Goal: Information Seeking & Learning: Learn about a topic

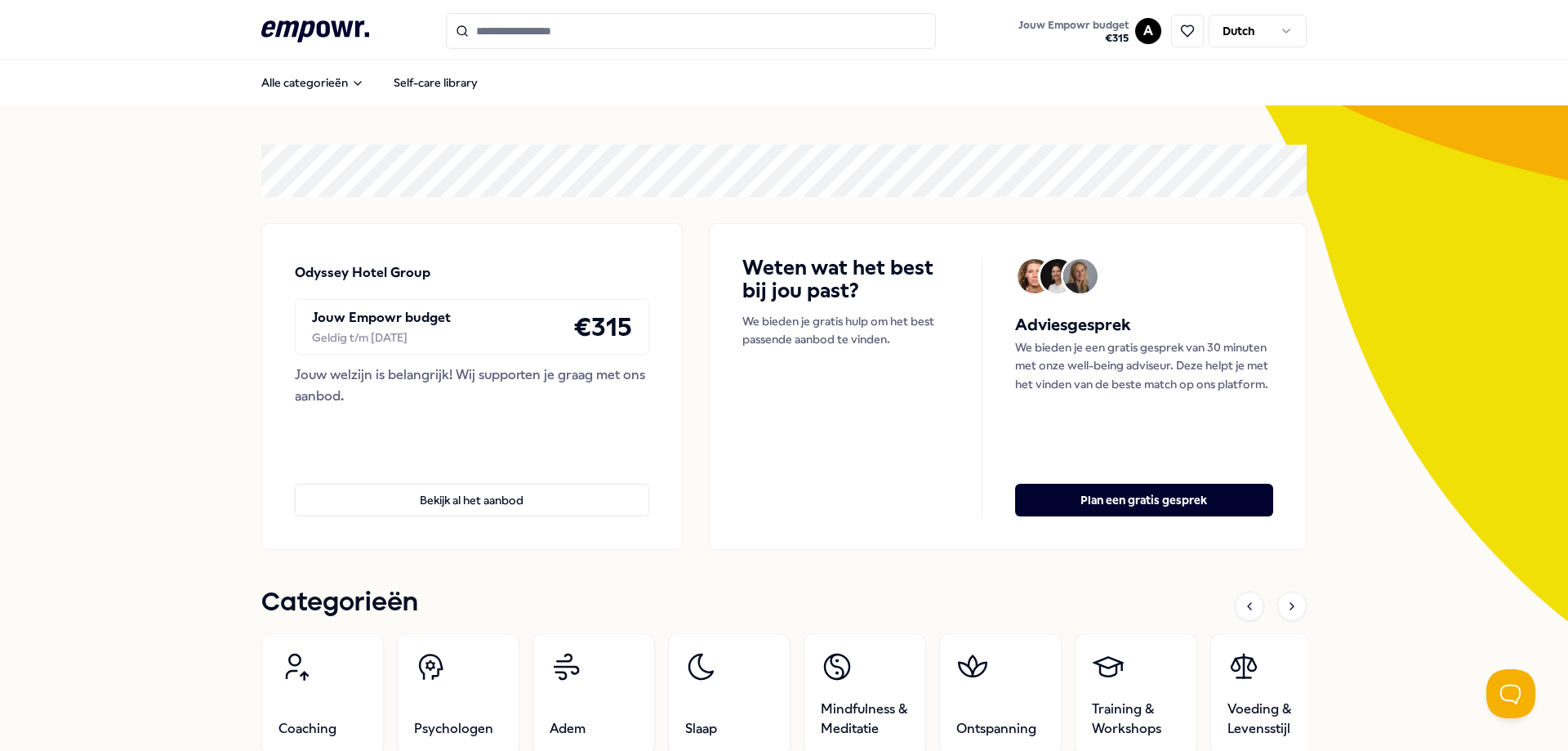
click at [1253, 23] on html ".empowr-logo_svg__cls-1{fill:#03032f} Jouw Empowr budget € 315 A Dutch Alle cat…" at bounding box center [784, 375] width 1568 height 751
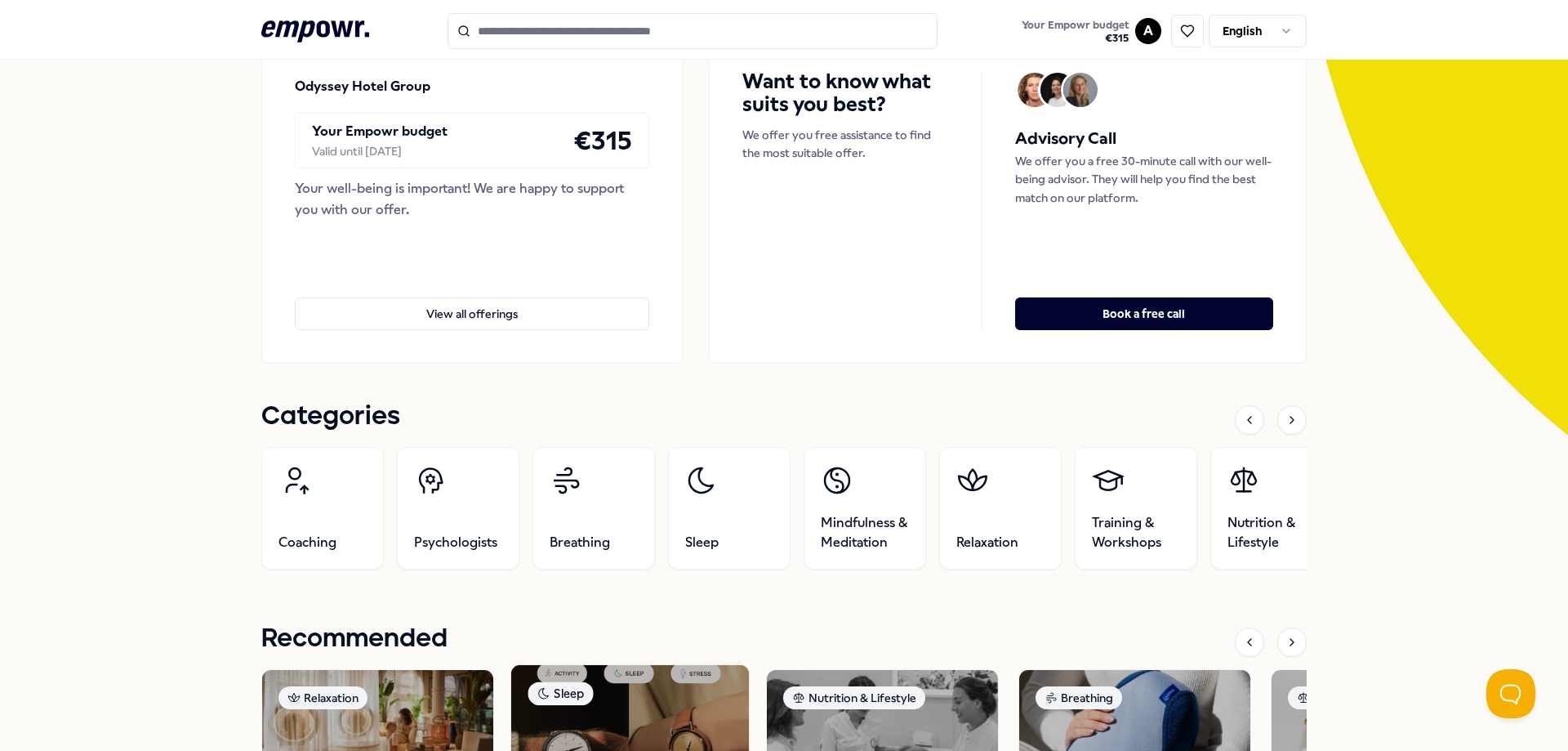
scroll to position [465, 0]
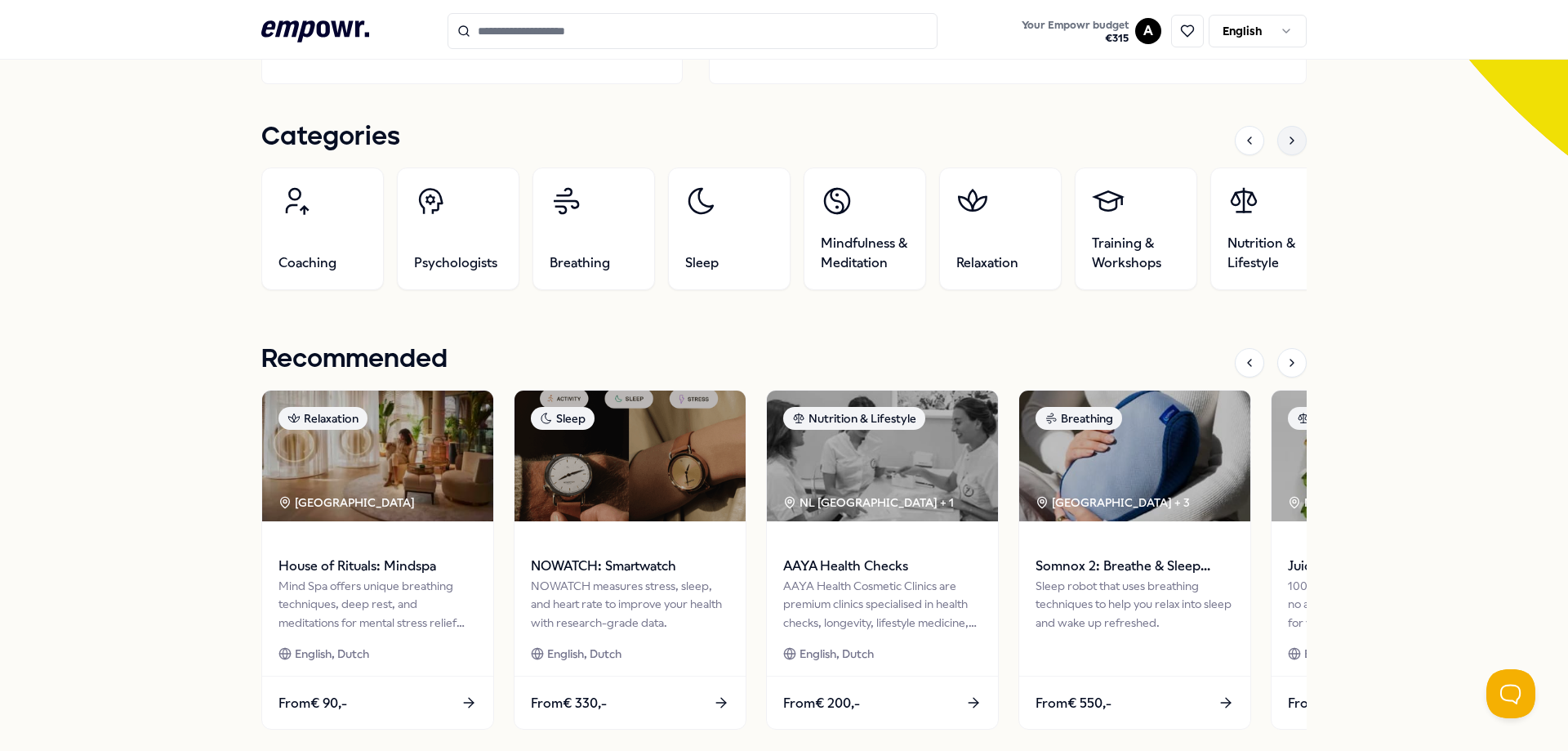
click at [1296, 141] on icon at bounding box center [1292, 140] width 13 height 13
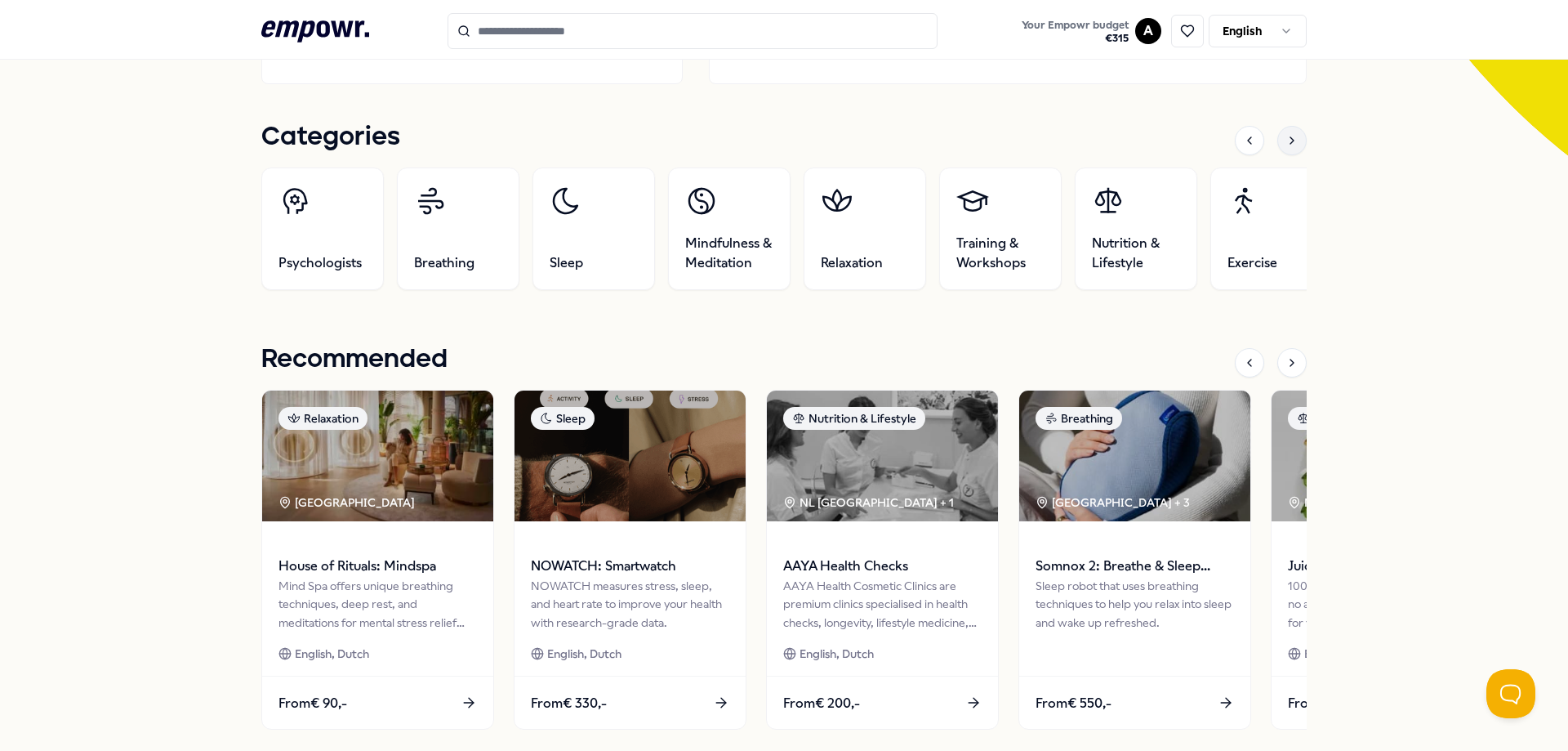
click at [1296, 141] on icon at bounding box center [1292, 140] width 13 height 13
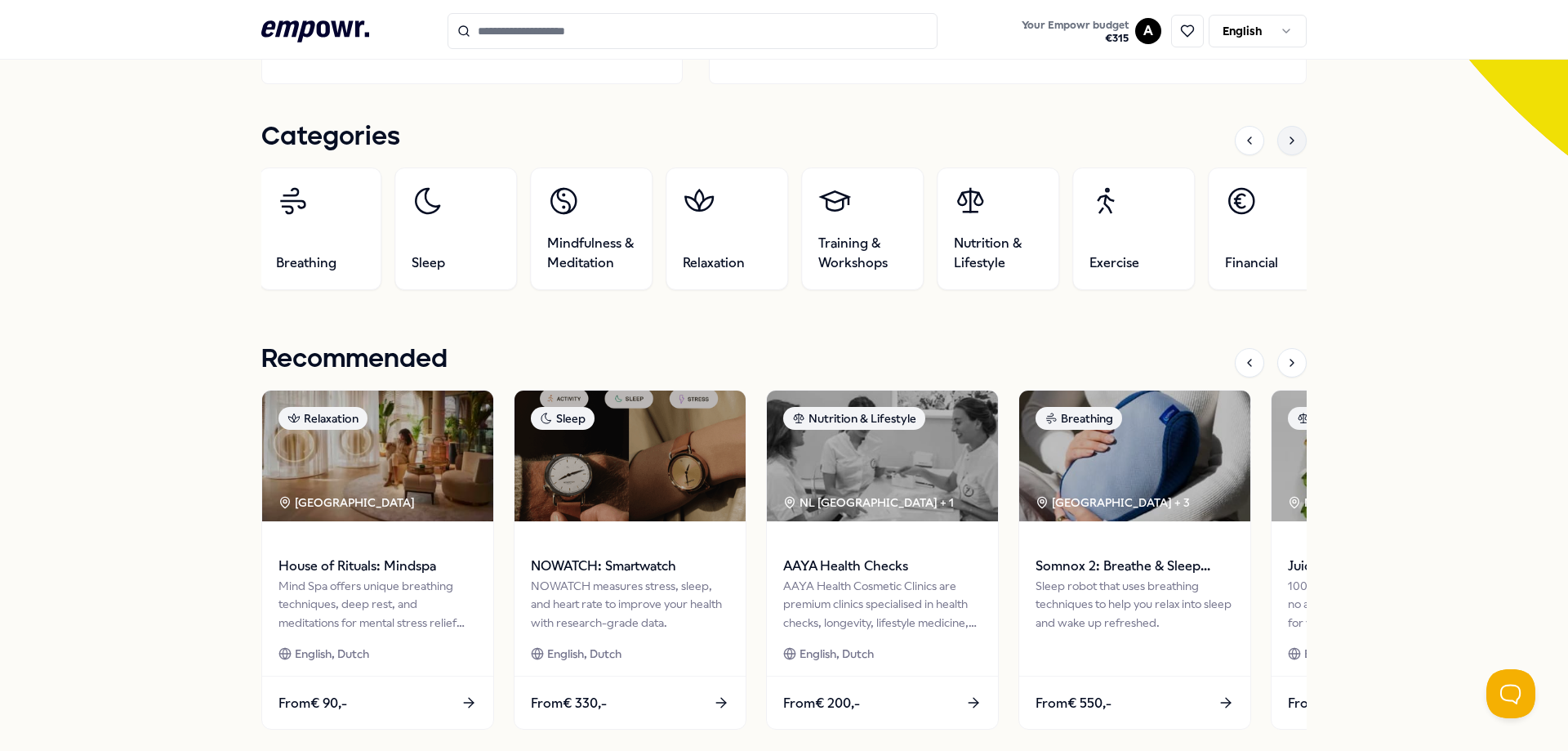
click at [1296, 141] on icon at bounding box center [1292, 140] width 13 height 13
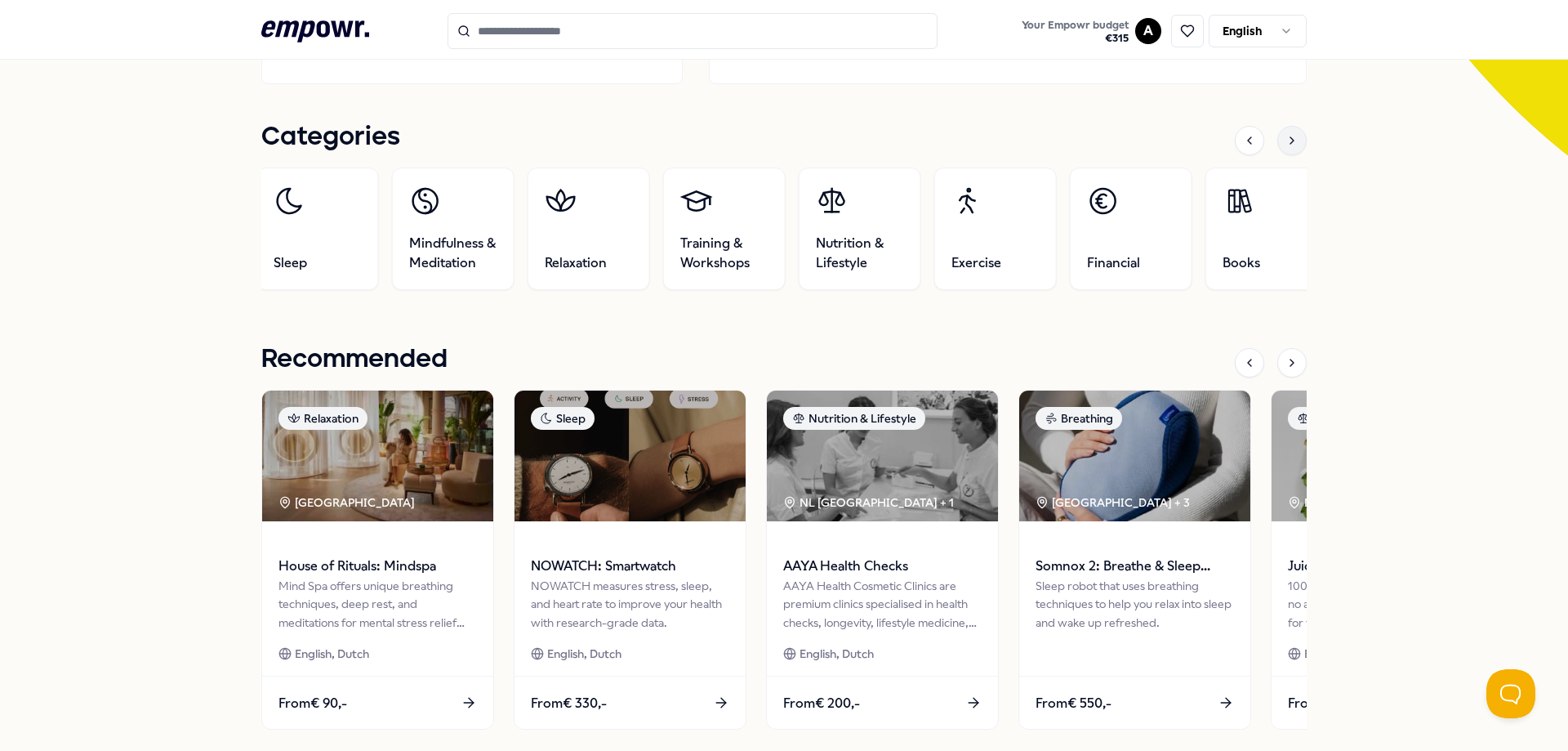
click at [1296, 142] on icon at bounding box center [1292, 140] width 13 height 13
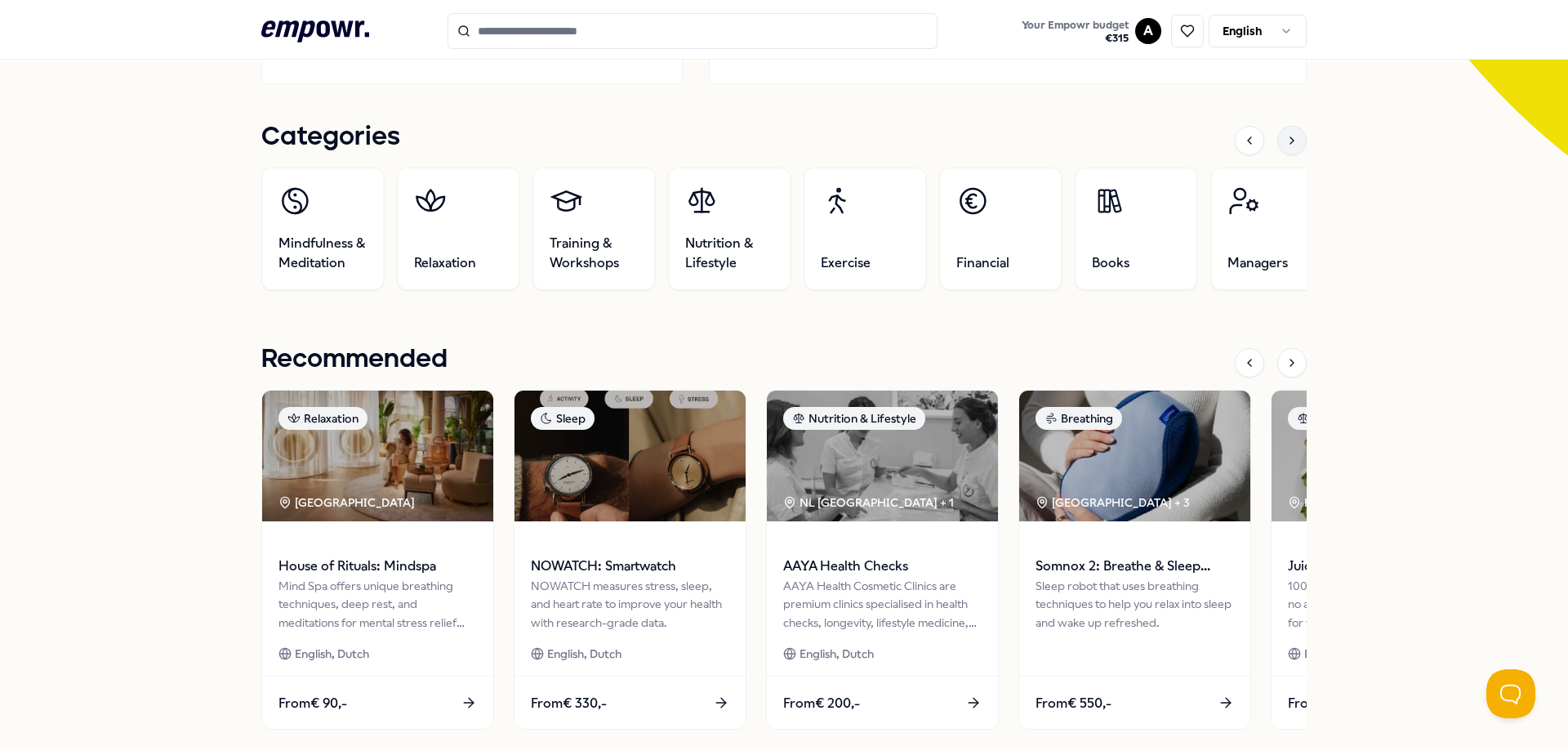
click at [1296, 142] on icon at bounding box center [1292, 140] width 13 height 13
click at [1294, 145] on icon at bounding box center [1292, 140] width 13 height 13
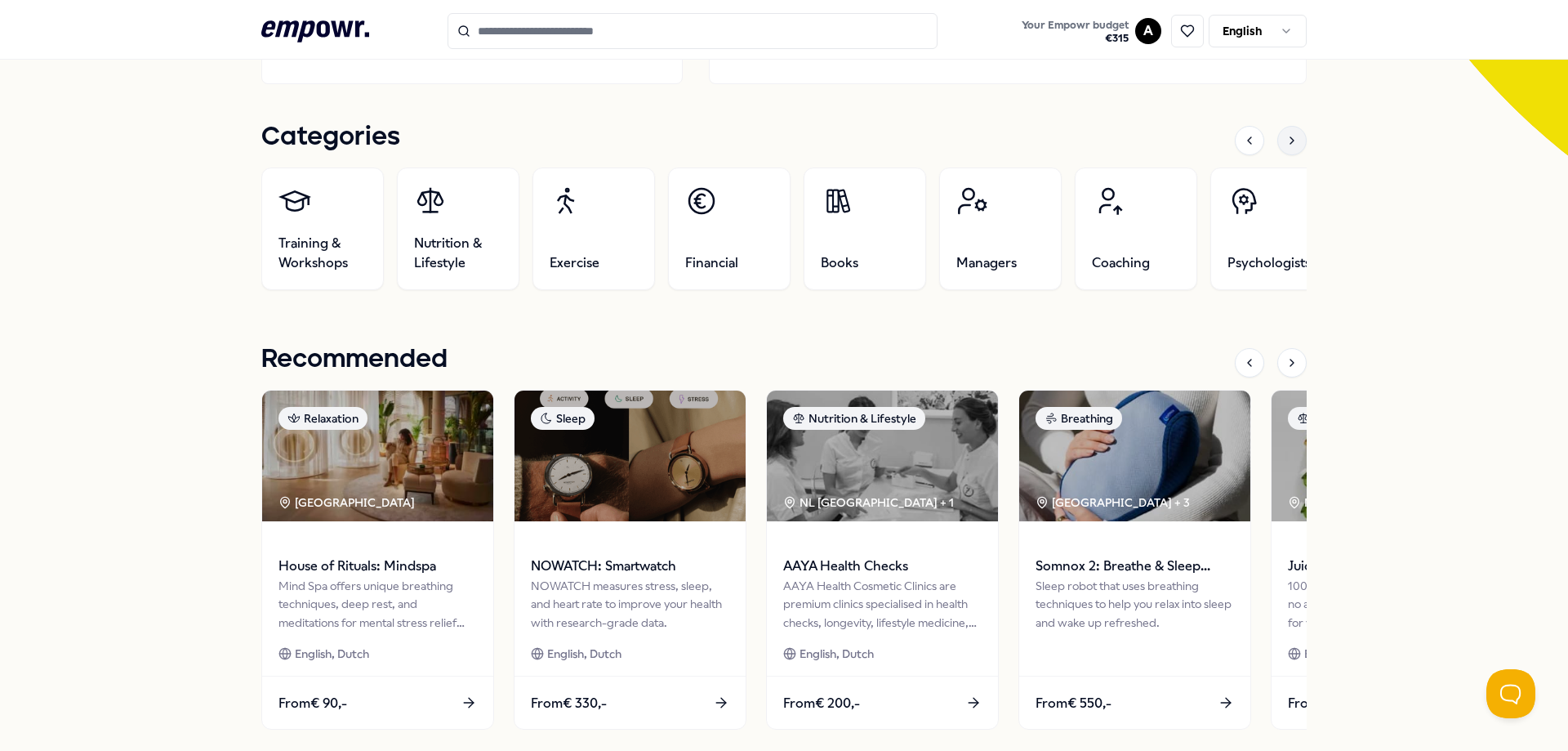
click at [1289, 141] on icon at bounding box center [1292, 140] width 13 height 13
click at [1282, 155] on div at bounding box center [1271, 140] width 72 height 29
click at [1282, 141] on div at bounding box center [1291, 140] width 29 height 29
click at [1291, 360] on icon at bounding box center [1292, 363] width 13 height 13
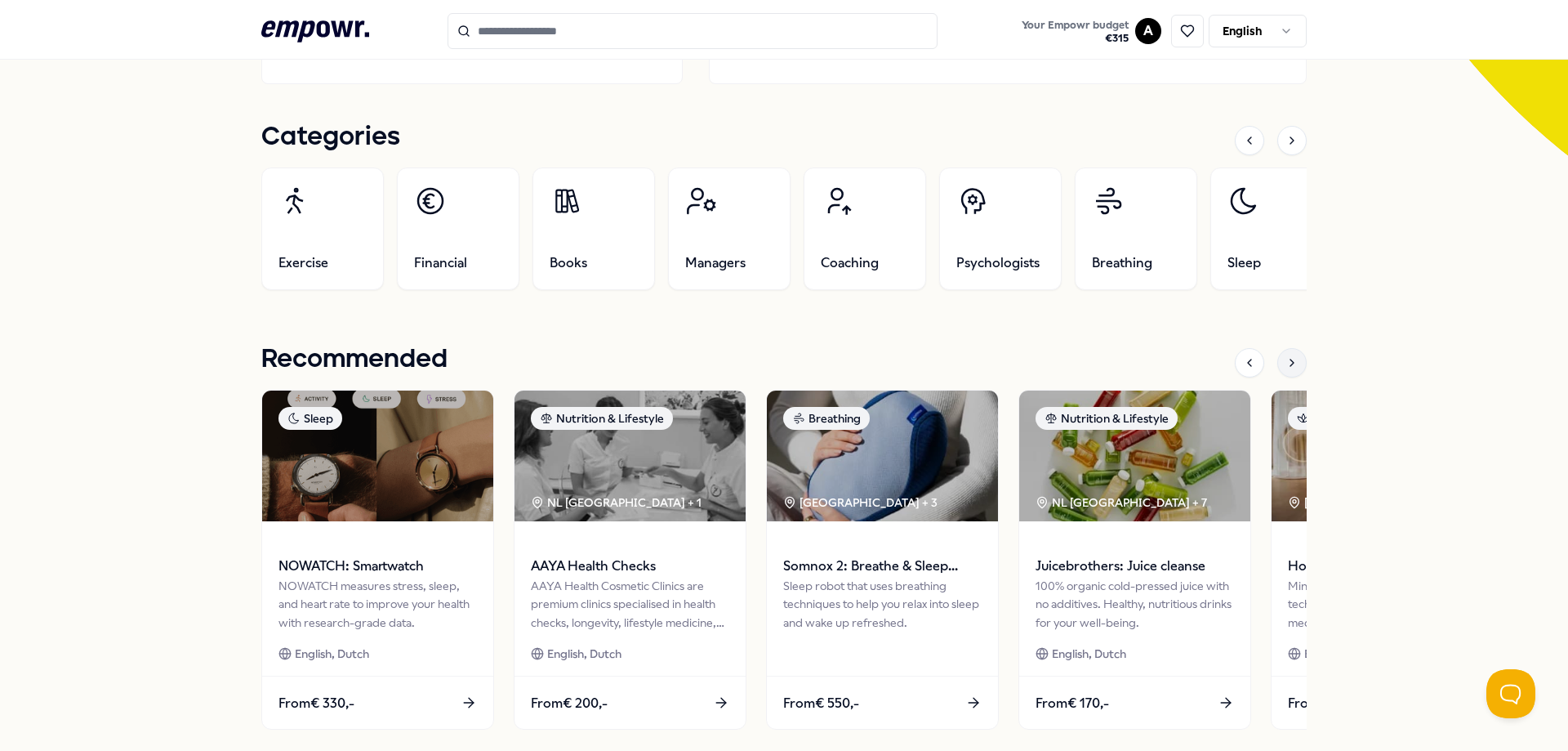
click at [1293, 363] on icon at bounding box center [1292, 363] width 13 height 13
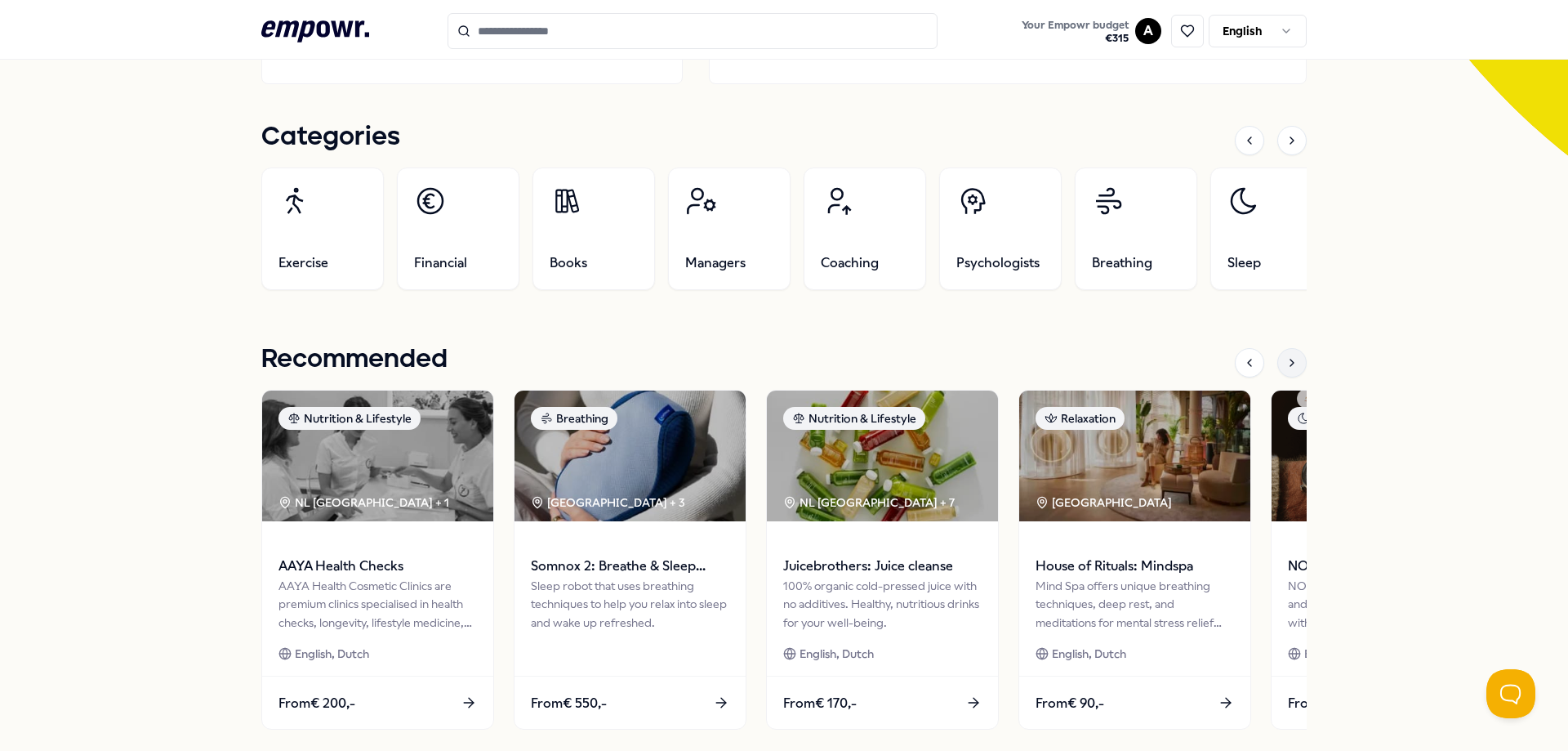
click at [1293, 363] on icon at bounding box center [1292, 363] width 13 height 13
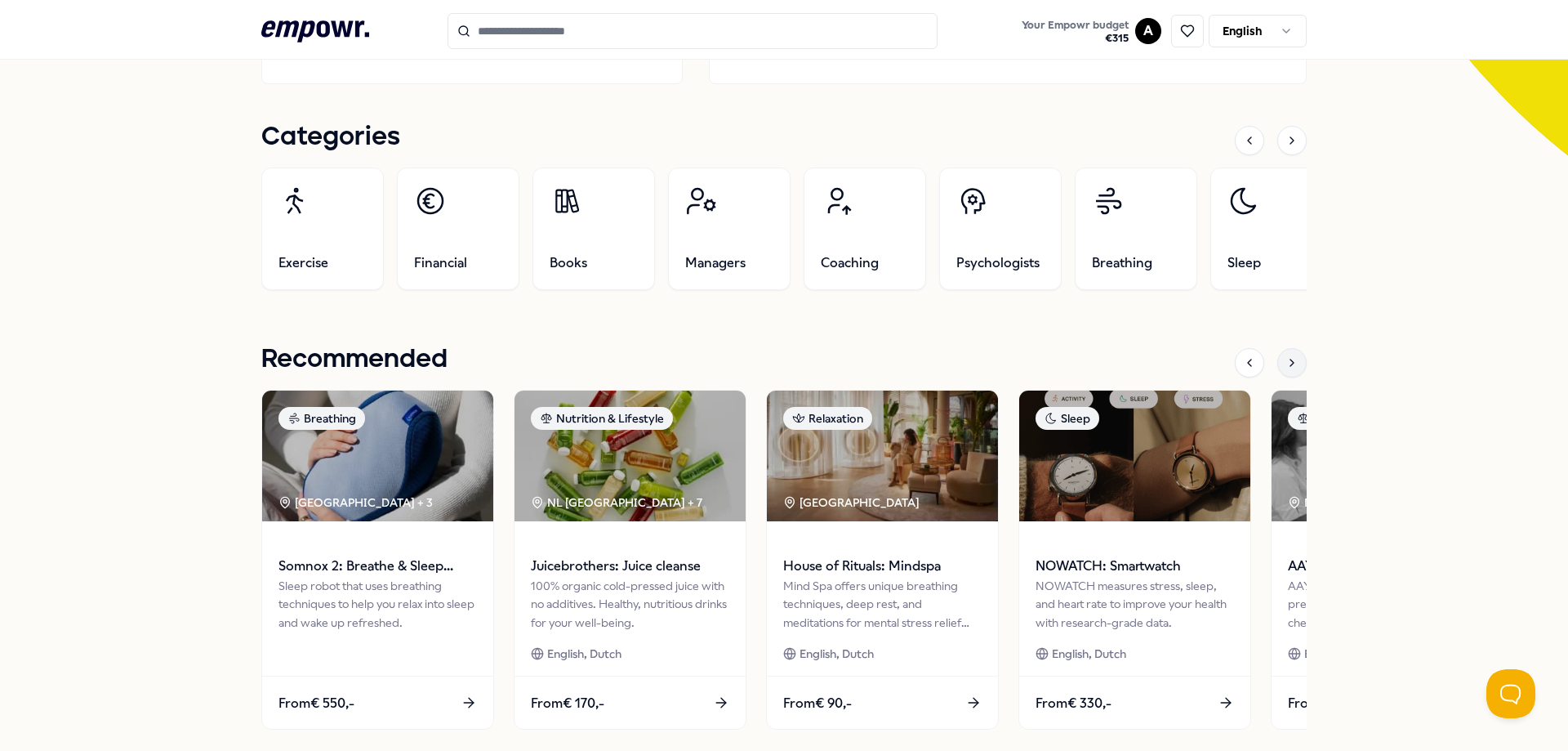
click at [1285, 369] on div at bounding box center [1291, 363] width 29 height 29
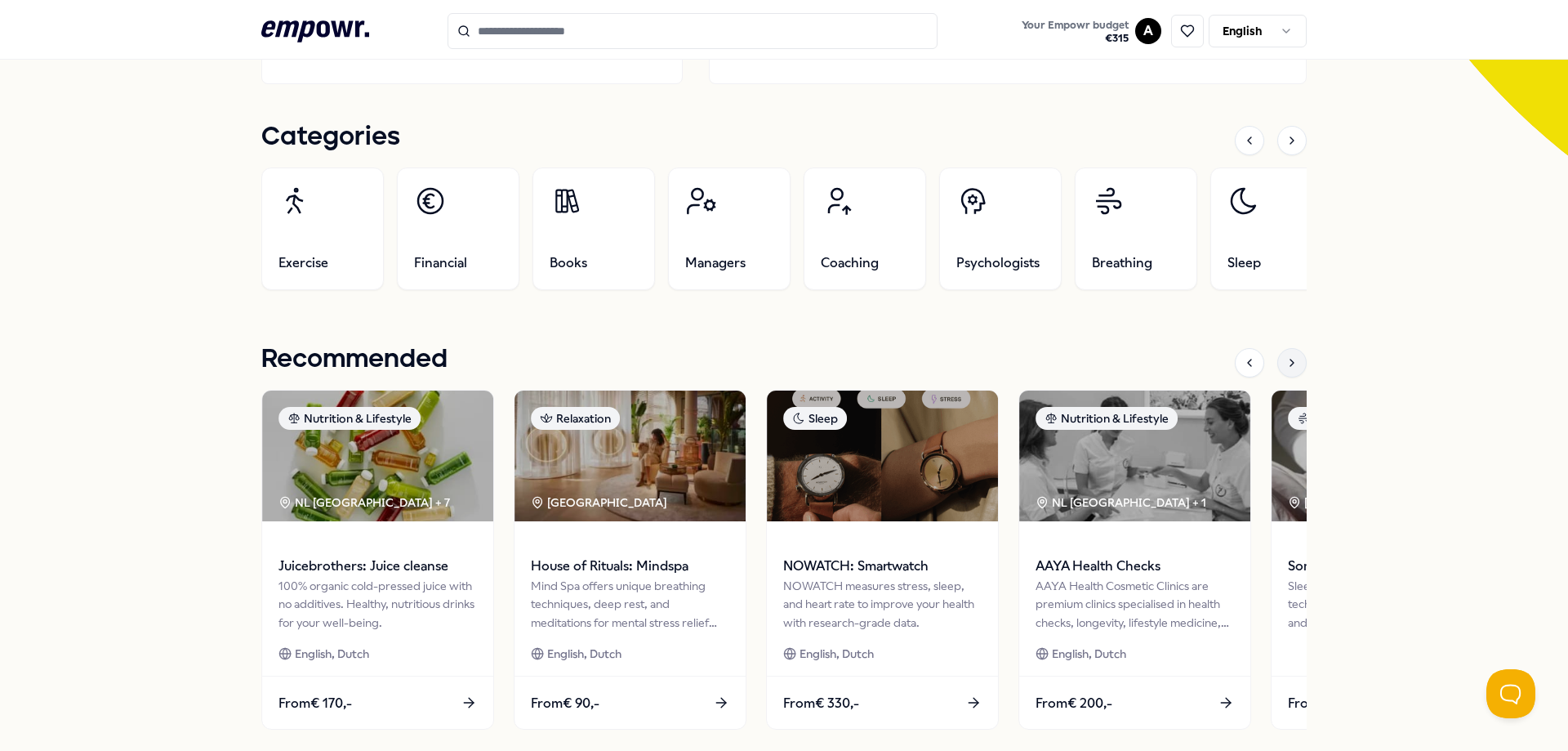
click at [1285, 369] on div at bounding box center [1291, 363] width 29 height 29
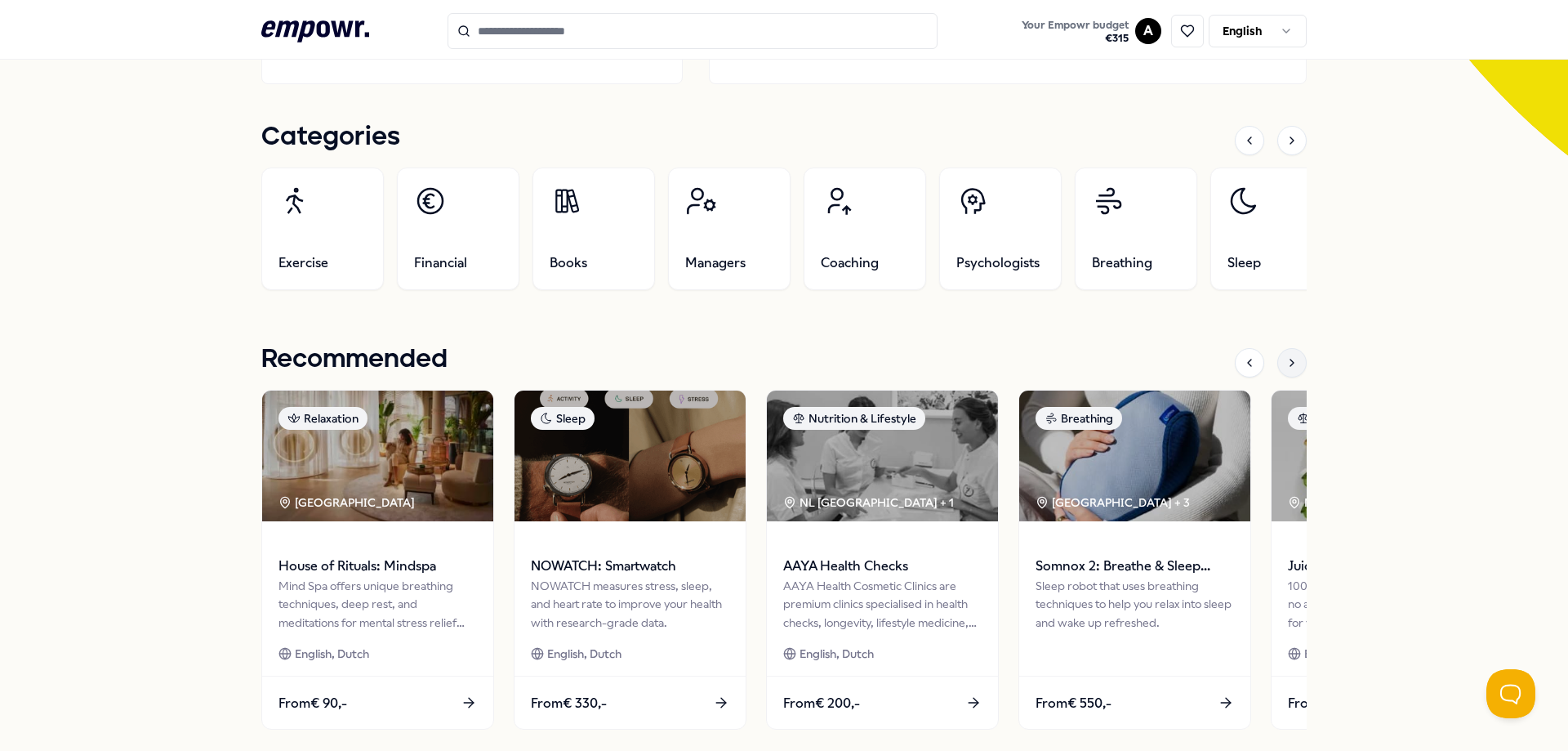
click at [1283, 367] on div at bounding box center [1291, 363] width 29 height 29
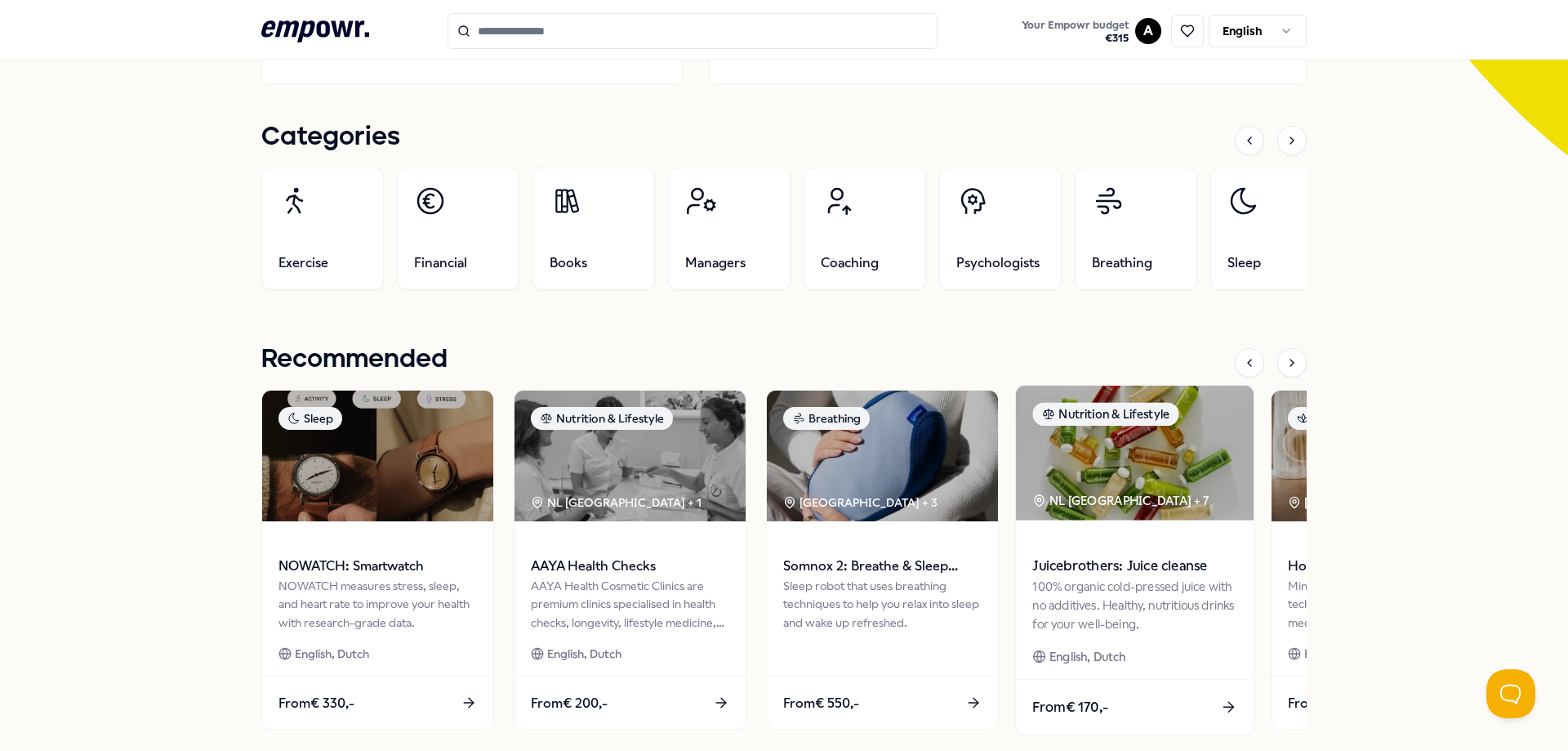
click at [1077, 564] on span "Juicebrothers: Juice cleanse" at bounding box center [1134, 566] width 204 height 21
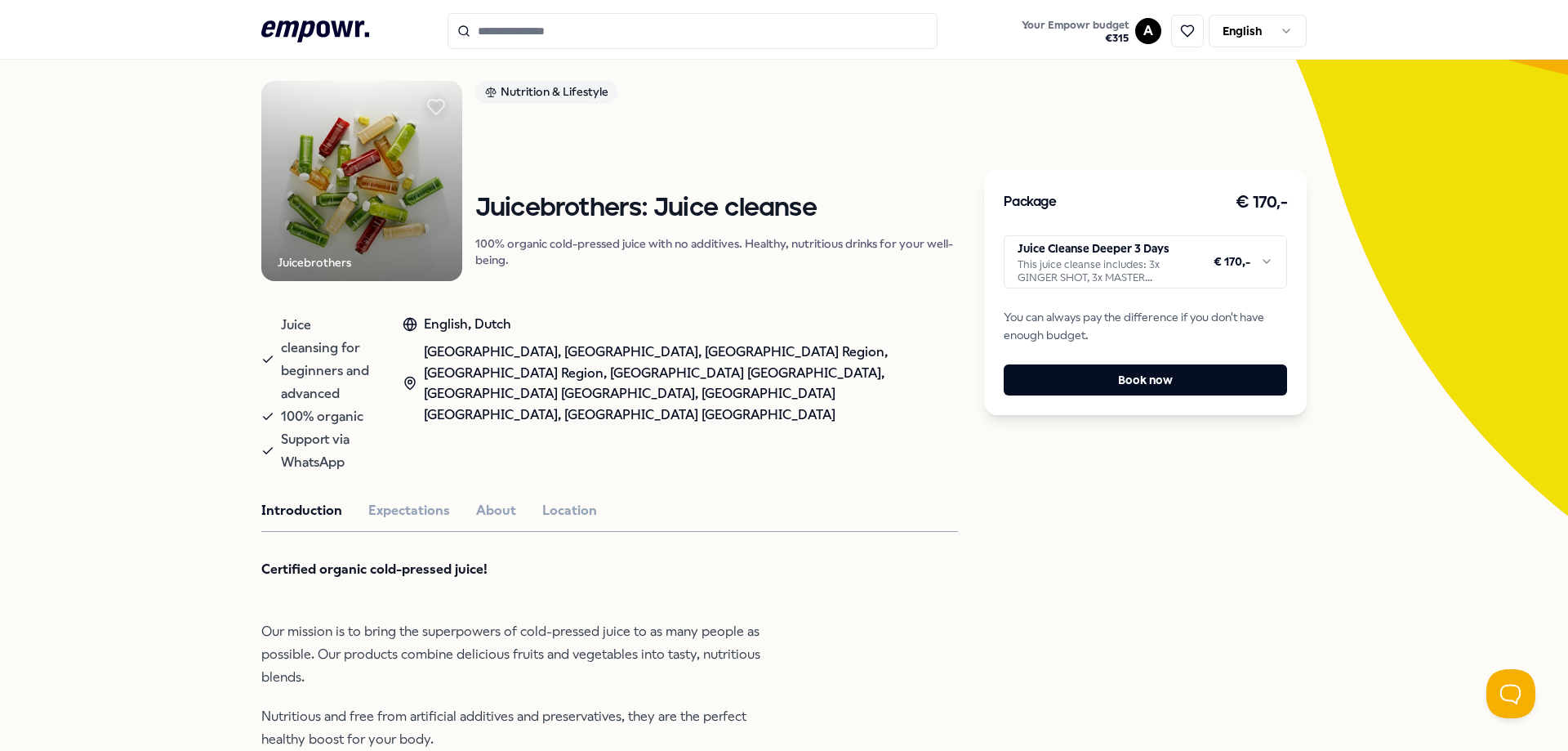
click at [1198, 270] on html ".empowr-logo_svg__cls-1{fill:#03032f} Your Empowr budget € 315 A English All ca…" at bounding box center [784, 375] width 1568 height 751
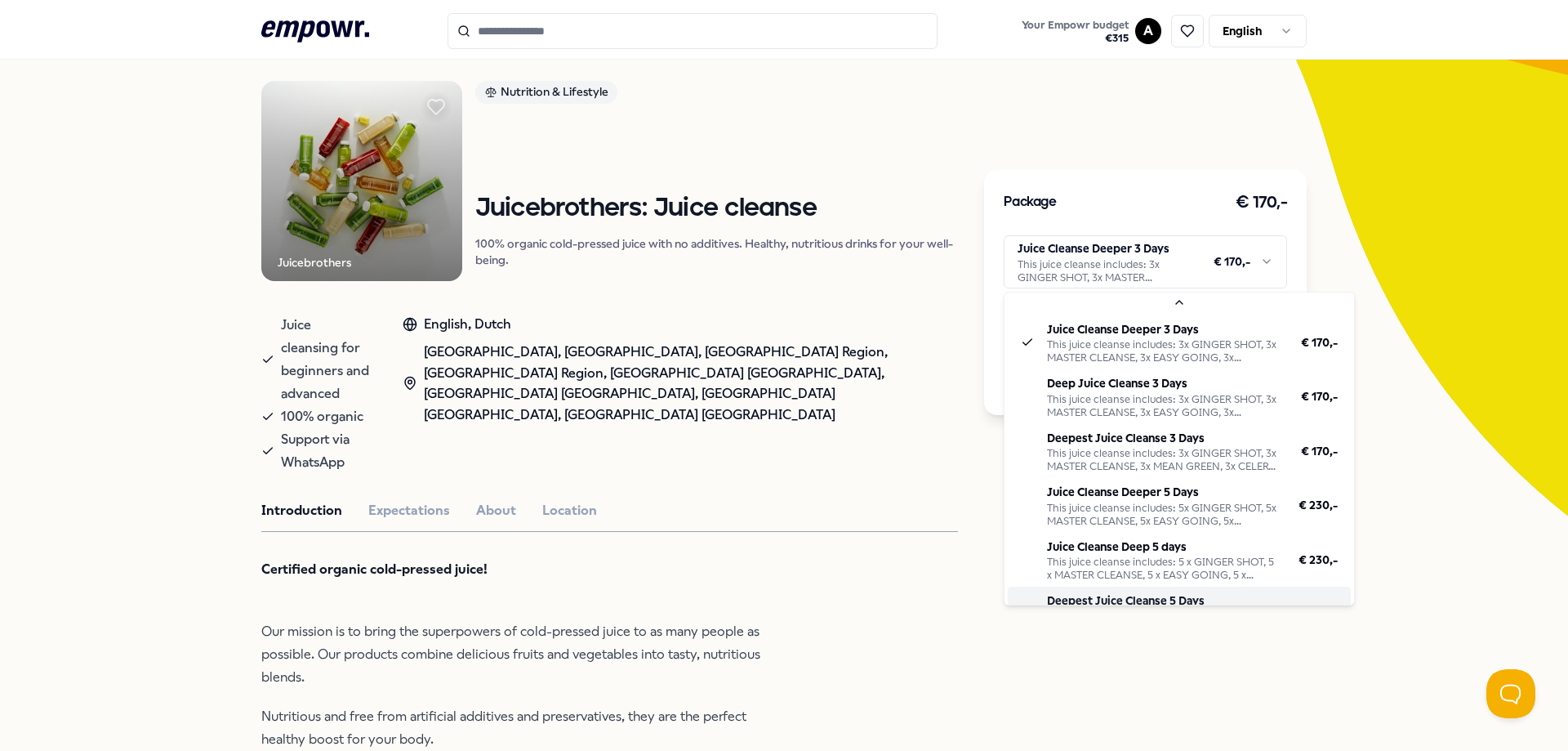
scroll to position [39, 0]
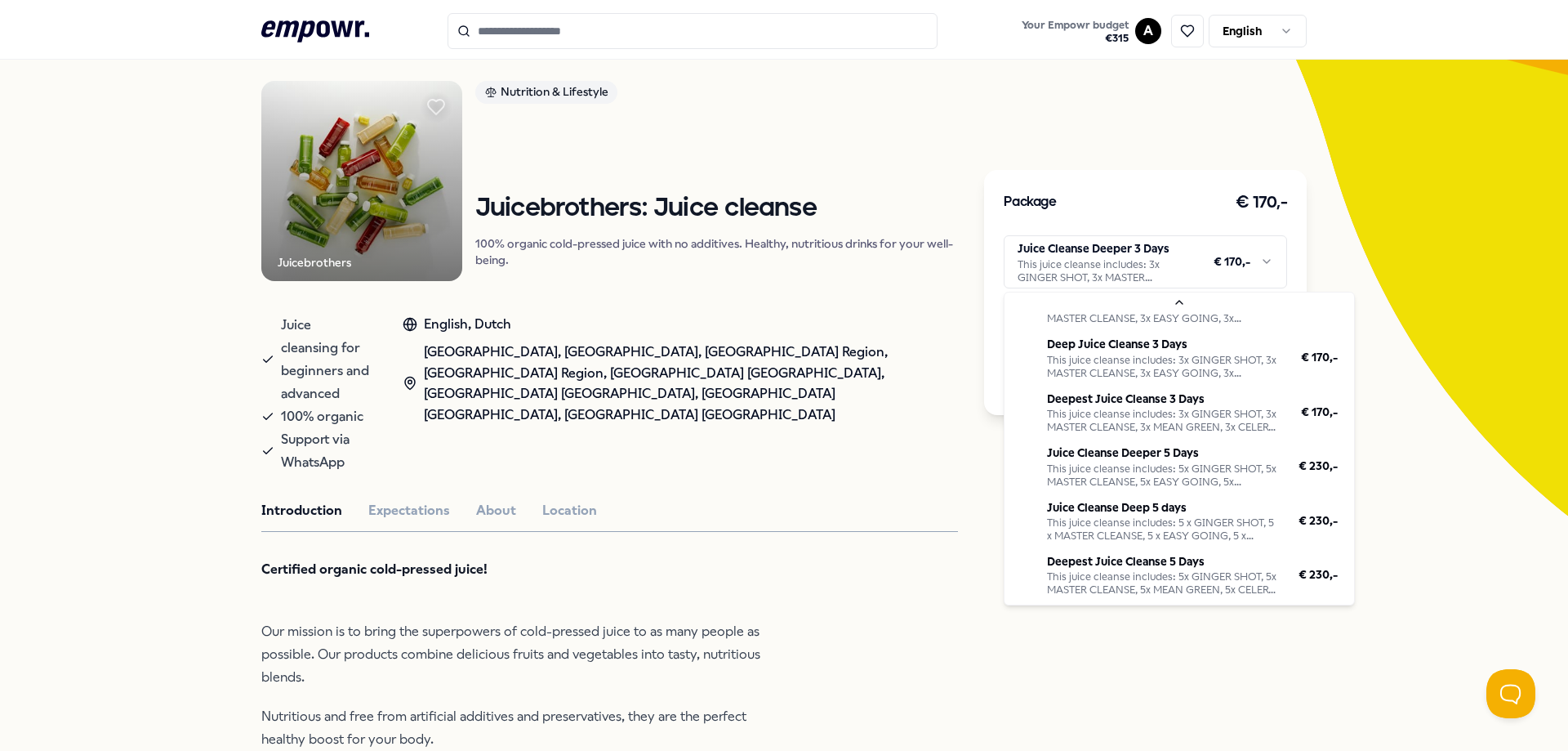
click at [1184, 176] on html ".empowr-logo_svg__cls-1{fill:#03032f} Your Empowr budget € 315 A English All ca…" at bounding box center [784, 375] width 1568 height 751
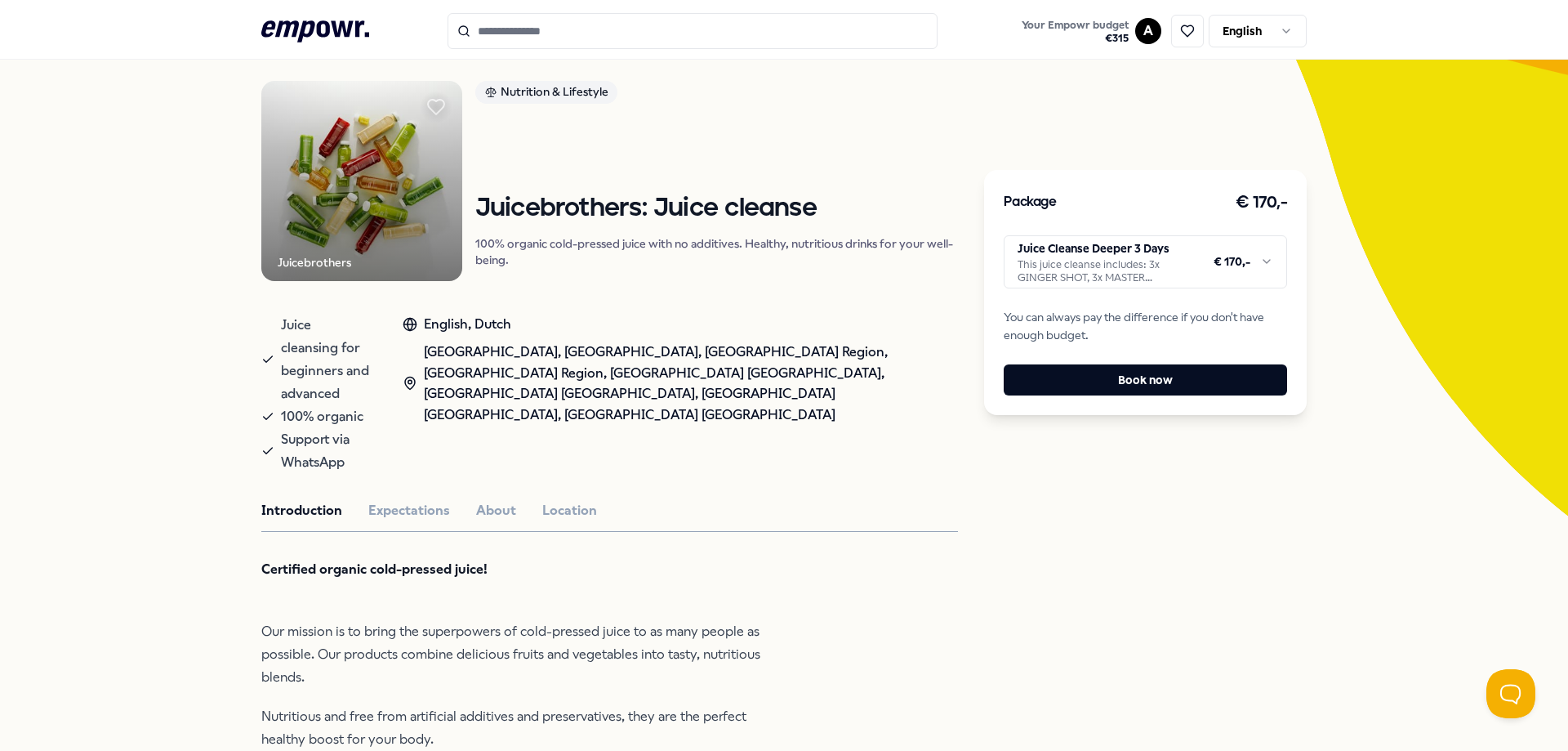
scroll to position [0, 0]
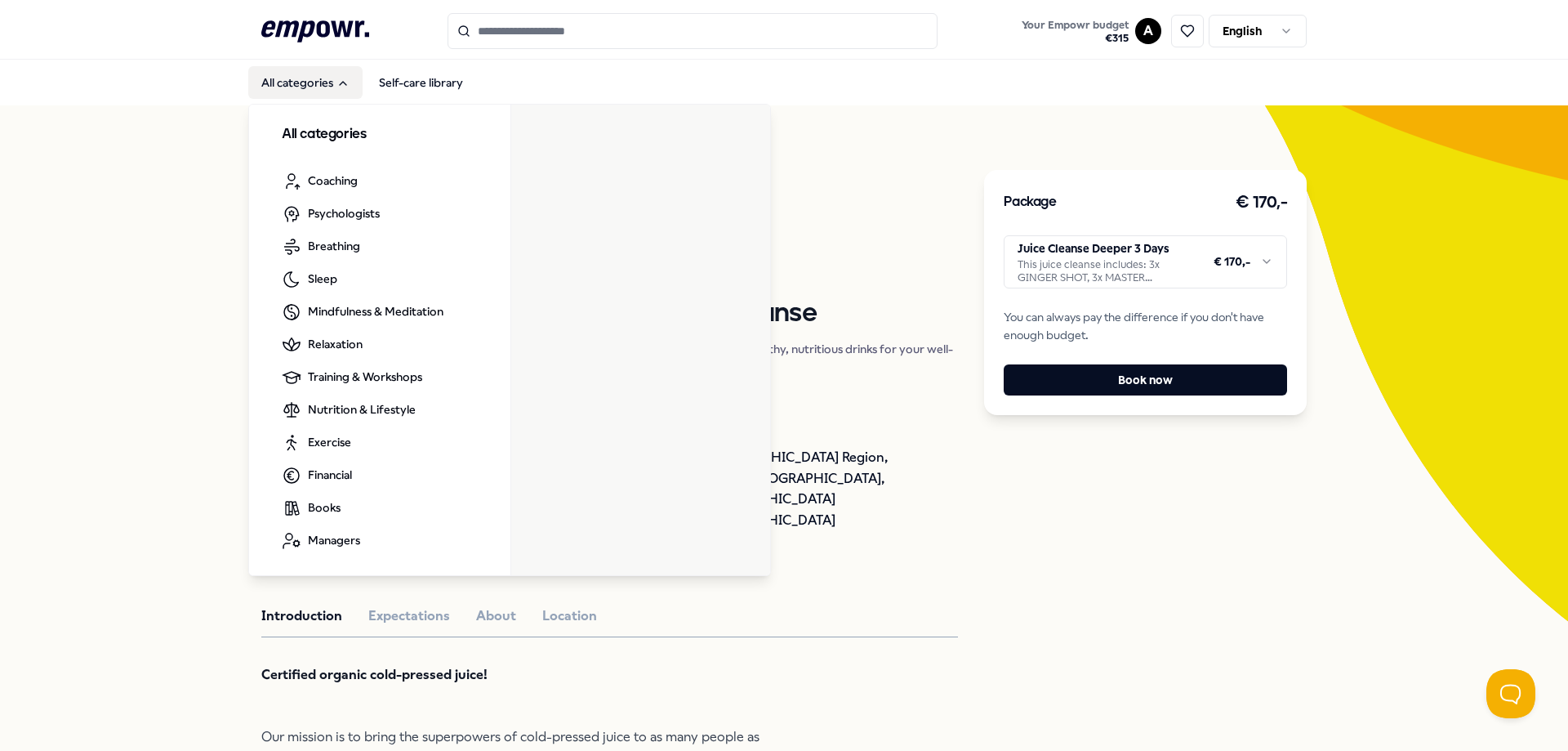
click at [332, 82] on button "All categories" at bounding box center [305, 82] width 114 height 33
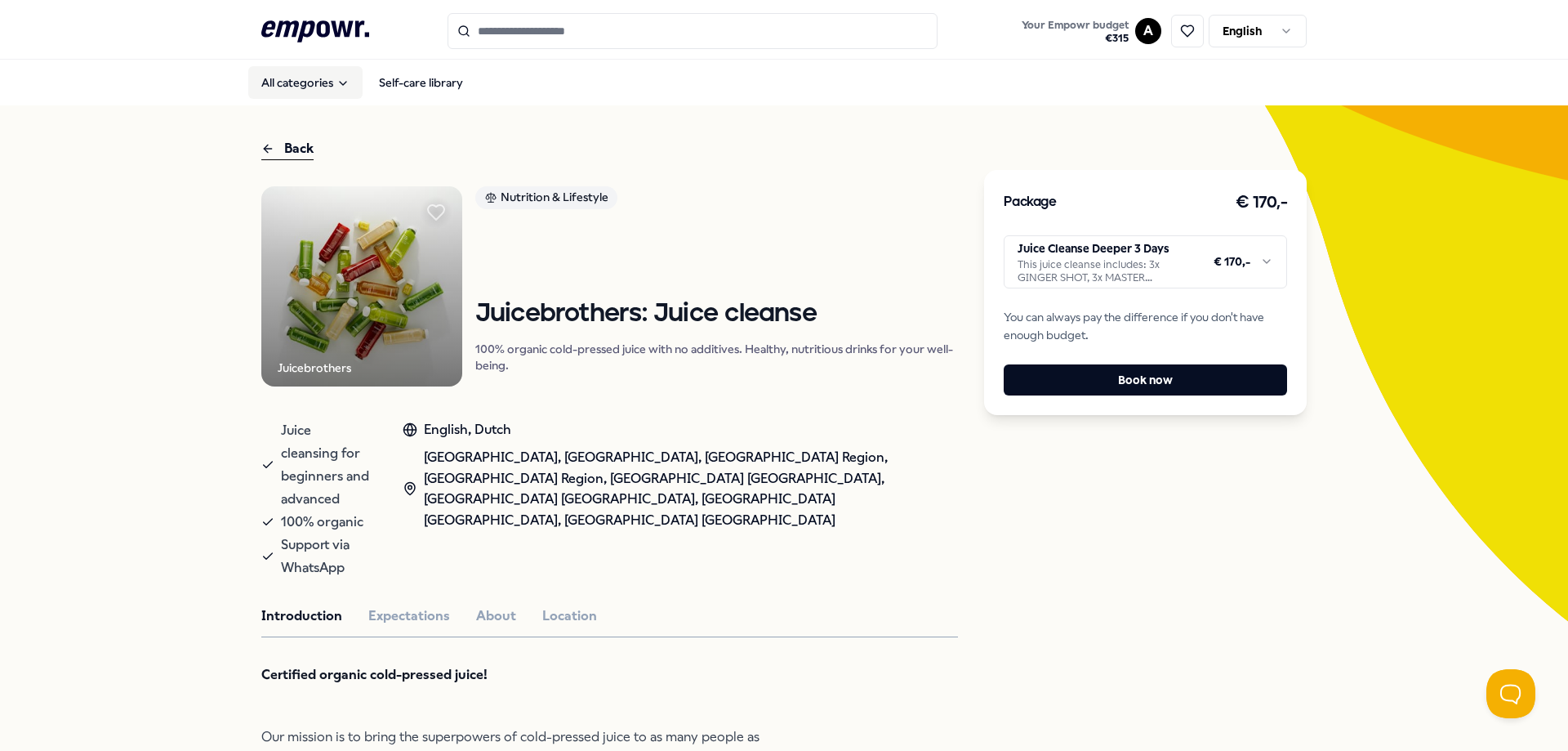
click at [341, 73] on button "All categories" at bounding box center [305, 82] width 114 height 33
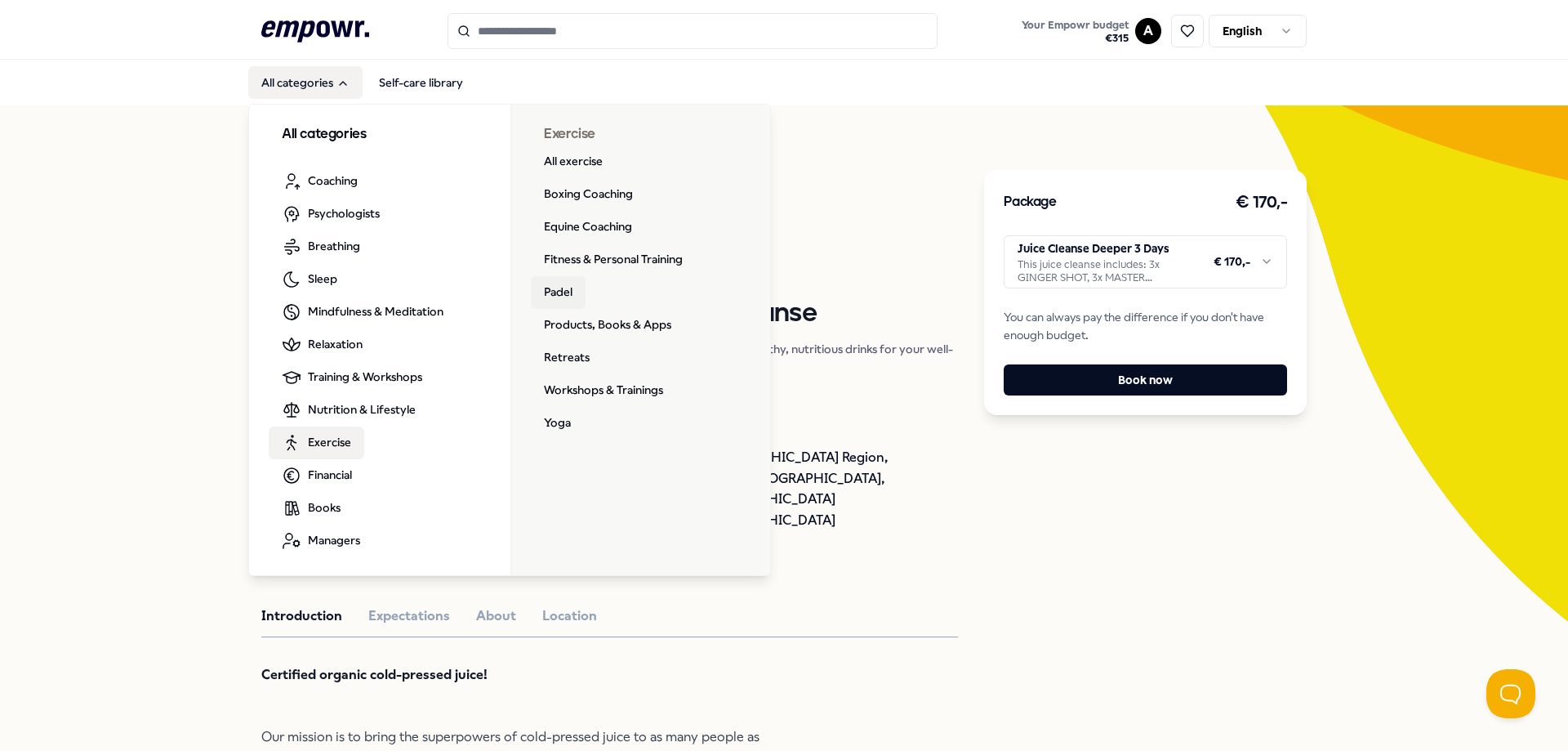
click at [571, 297] on link "Padel" at bounding box center [559, 292] width 55 height 33
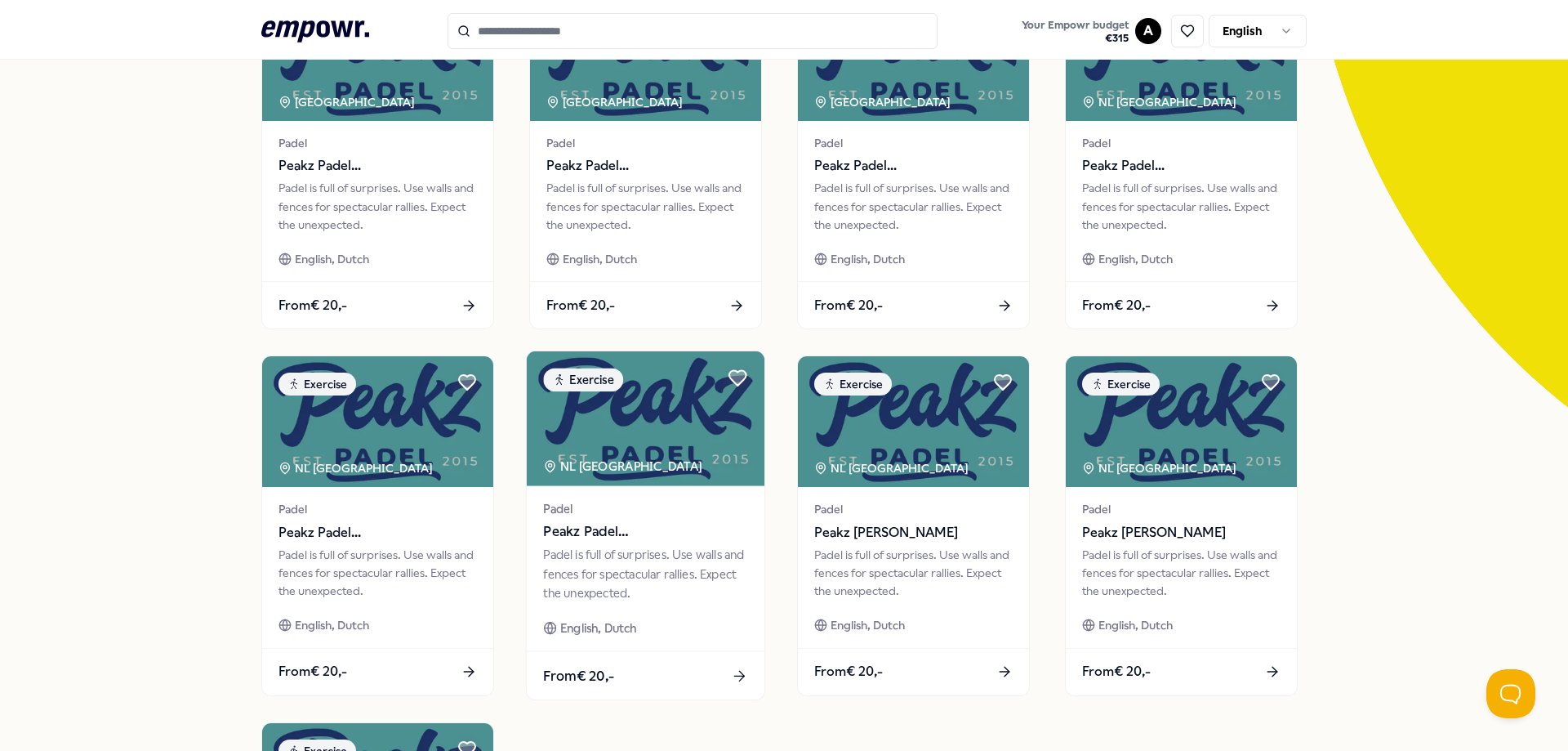
scroll to position [279, 0]
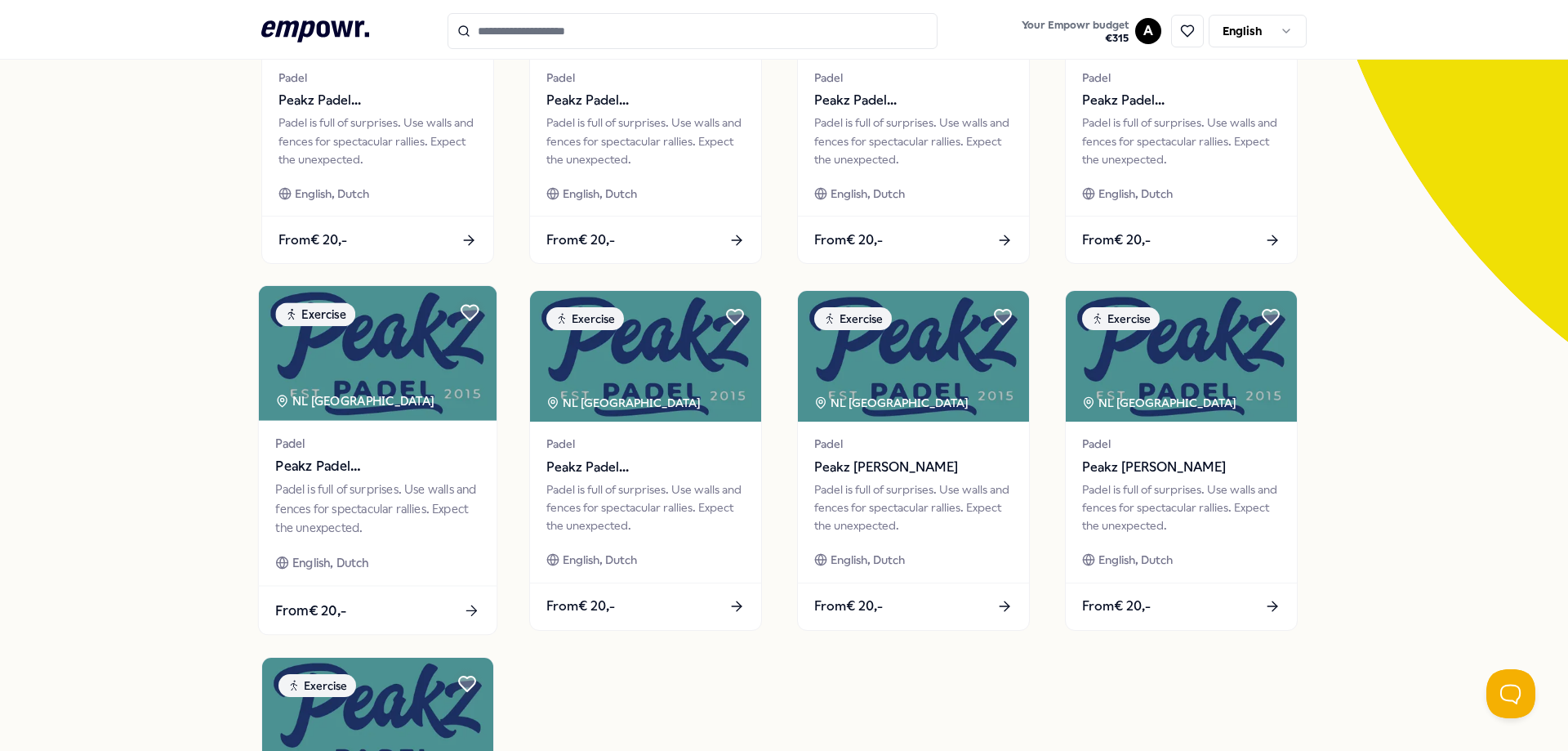
click at [384, 464] on span "Peakz Padel [GEOGRAPHIC_DATA]" at bounding box center [378, 466] width 204 height 21
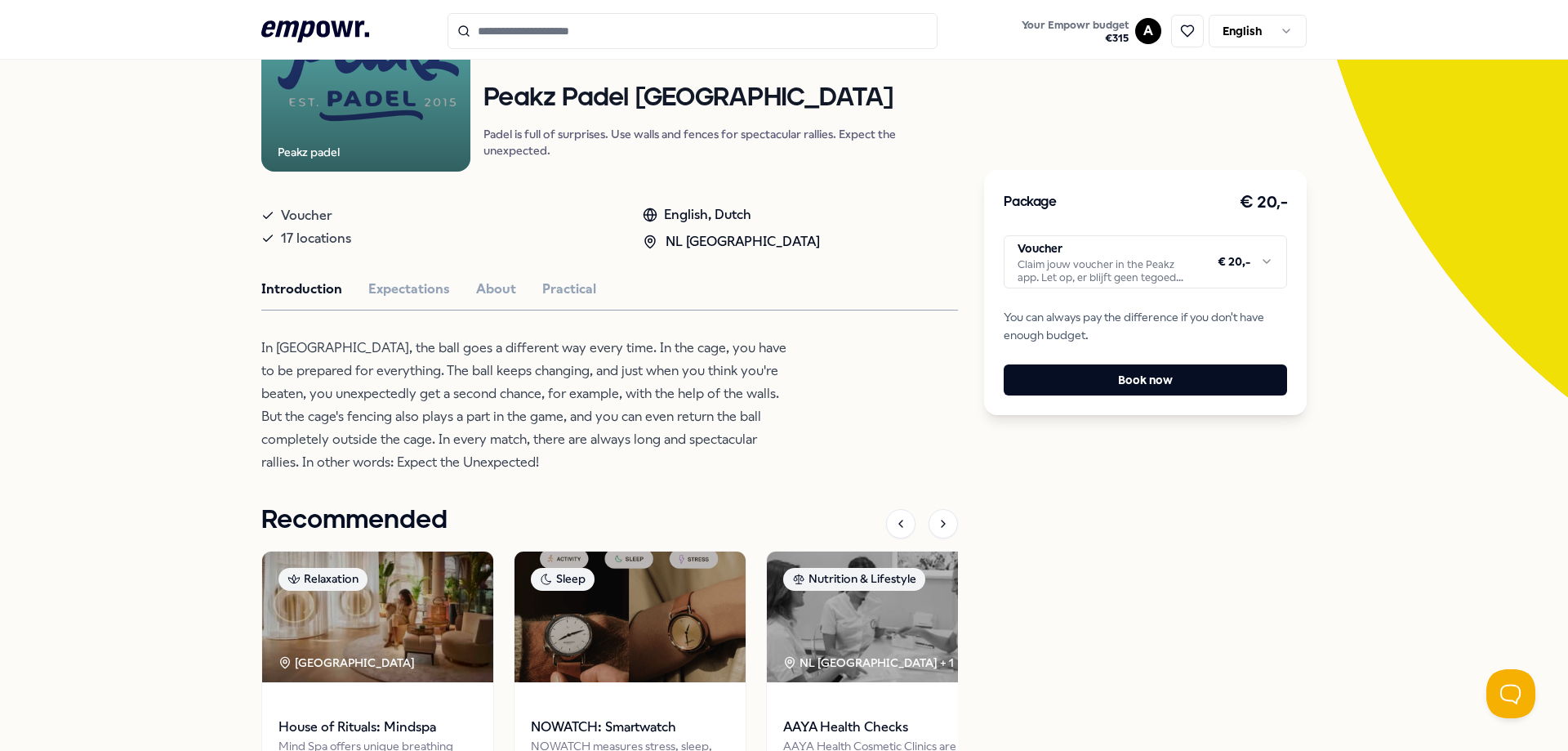
scroll to position [292, 0]
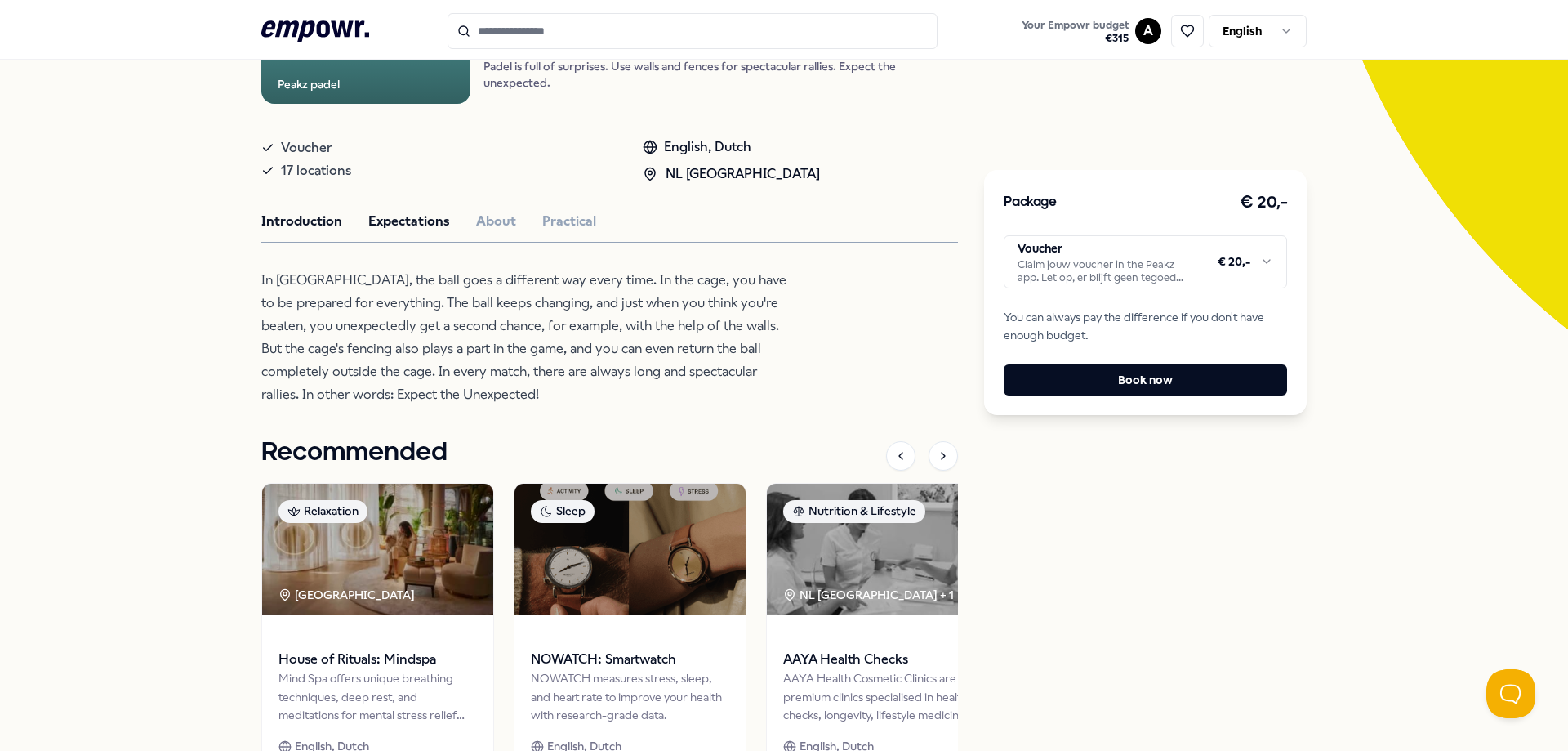
click at [398, 211] on button "Expectations" at bounding box center [409, 221] width 82 height 21
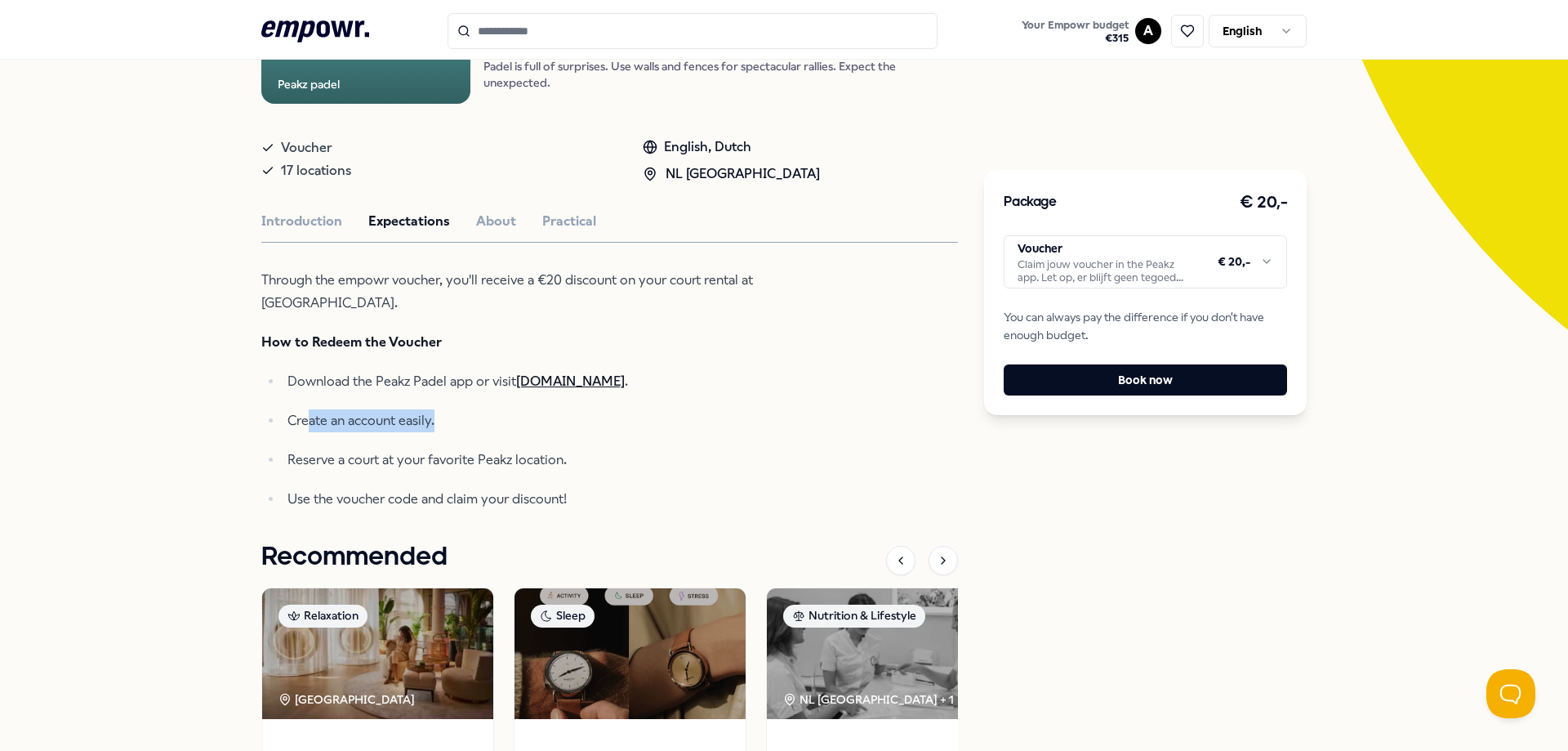
drag, startPoint x: 306, startPoint y: 416, endPoint x: 469, endPoint y: 426, distance: 163.3
click at [469, 426] on p "Create an account easily." at bounding box center [540, 420] width 505 height 23
drag, startPoint x: 318, startPoint y: 460, endPoint x: 545, endPoint y: 467, distance: 227.1
click at [545, 467] on p "Reserve a court at your favorite Peakz location." at bounding box center [540, 459] width 505 height 23
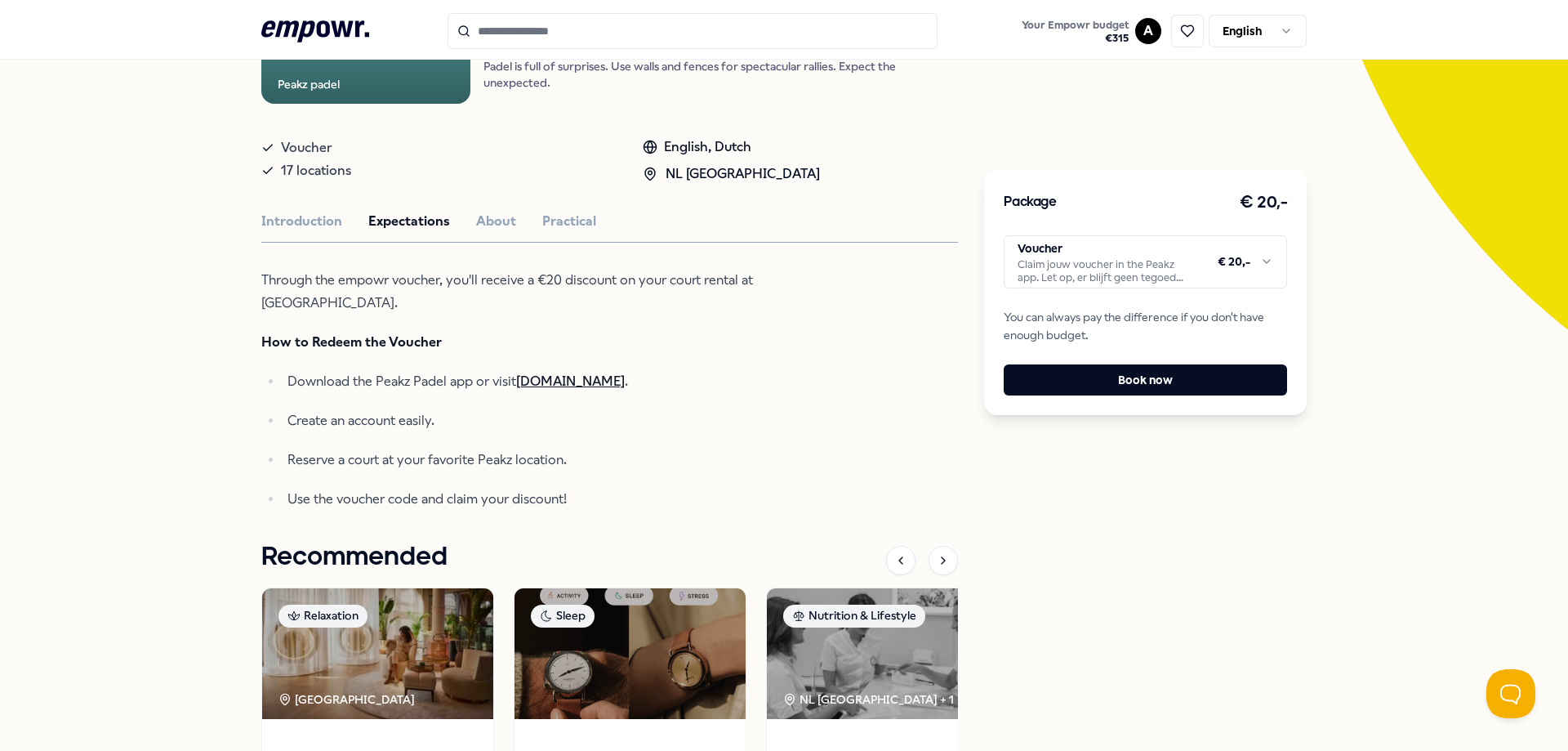
click at [386, 505] on p "Use the voucher code and claim your discount!" at bounding box center [540, 499] width 505 height 23
click at [494, 224] on button "About" at bounding box center [496, 221] width 40 height 21
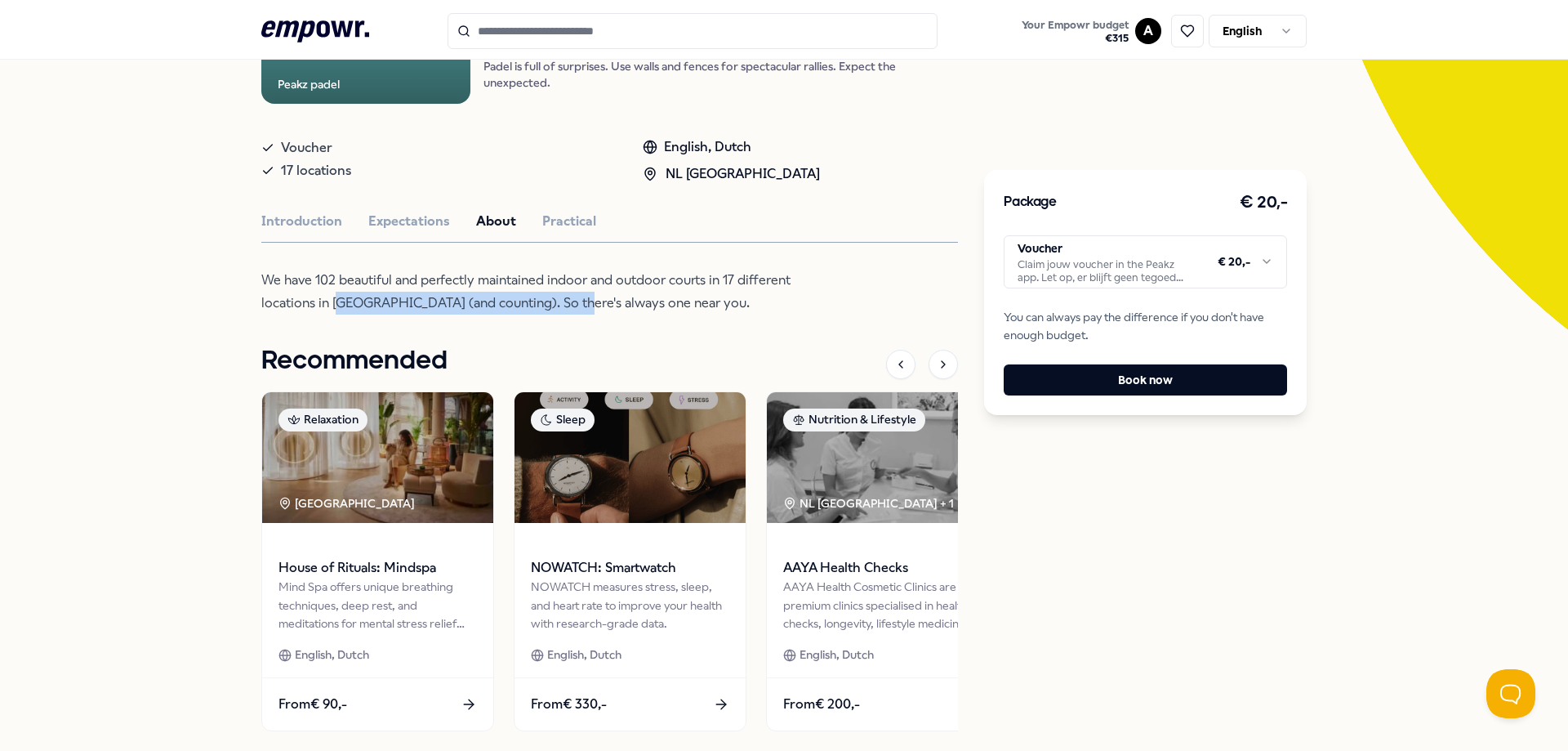
drag, startPoint x: 341, startPoint y: 307, endPoint x: 571, endPoint y: 305, distance: 230.0
click at [571, 305] on p "We have 102 beautiful and perfectly maintained indoor and outdoor courts in 17 …" at bounding box center [527, 292] width 531 height 46
click at [658, 322] on div "Peakz padel Exercise Peakz Padel [GEOGRAPHIC_DATA] Padel is full of surprises. …" at bounding box center [610, 321] width 697 height 853
click at [1184, 270] on html ".empowr-logo_svg__cls-1{fill:#03032f} Your Empowr budget € 315 A English All ca…" at bounding box center [784, 375] width 1568 height 751
click at [566, 224] on button "Practical" at bounding box center [569, 221] width 54 height 21
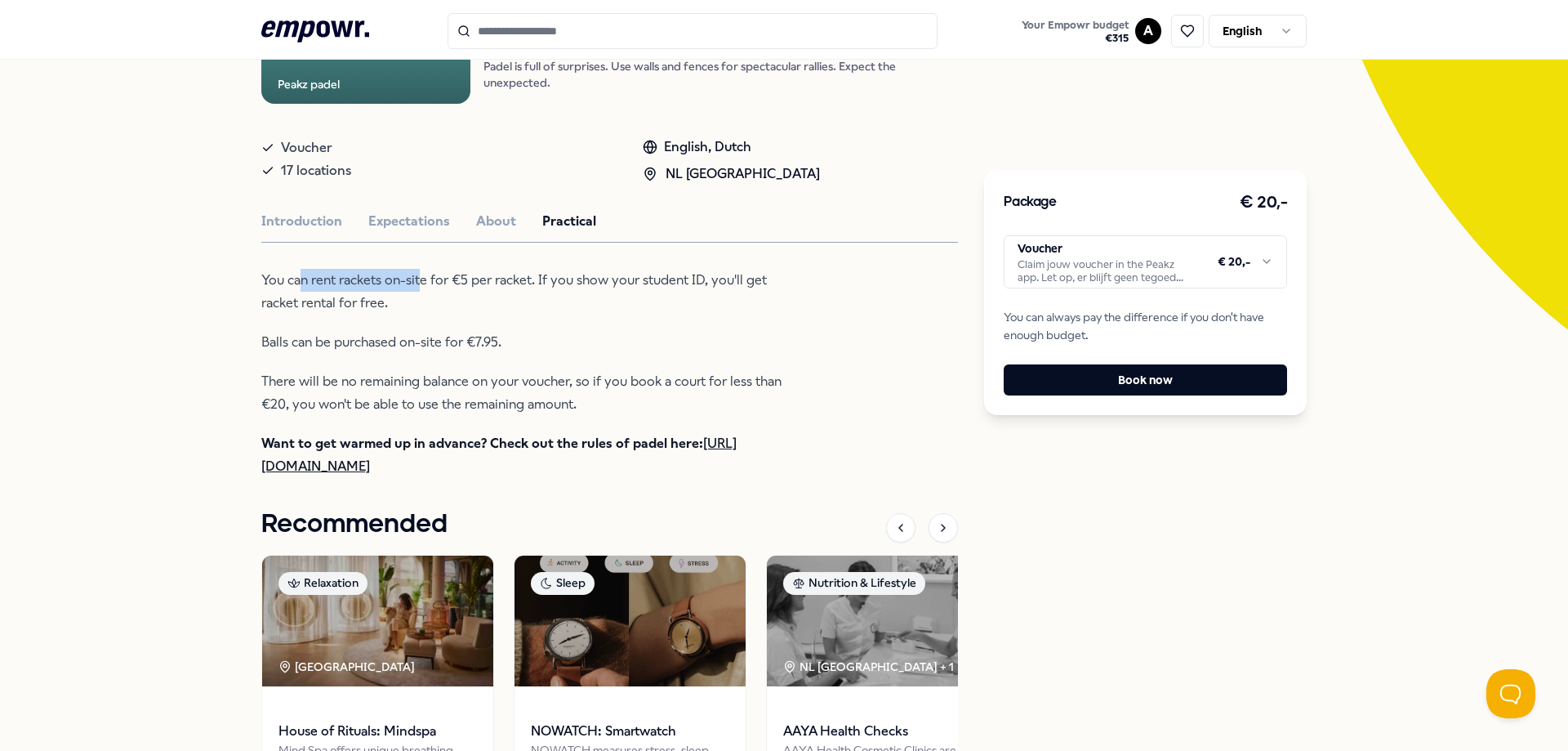
drag, startPoint x: 305, startPoint y: 279, endPoint x: 437, endPoint y: 287, distance: 132.2
click at [428, 287] on p "You can rent rackets on-site for €5 per racket. If you show your student ID, yo…" at bounding box center [527, 292] width 531 height 46
click at [486, 301] on p "You can rent rackets on-site for €5 per racket. If you show your student ID, yo…" at bounding box center [527, 292] width 531 height 46
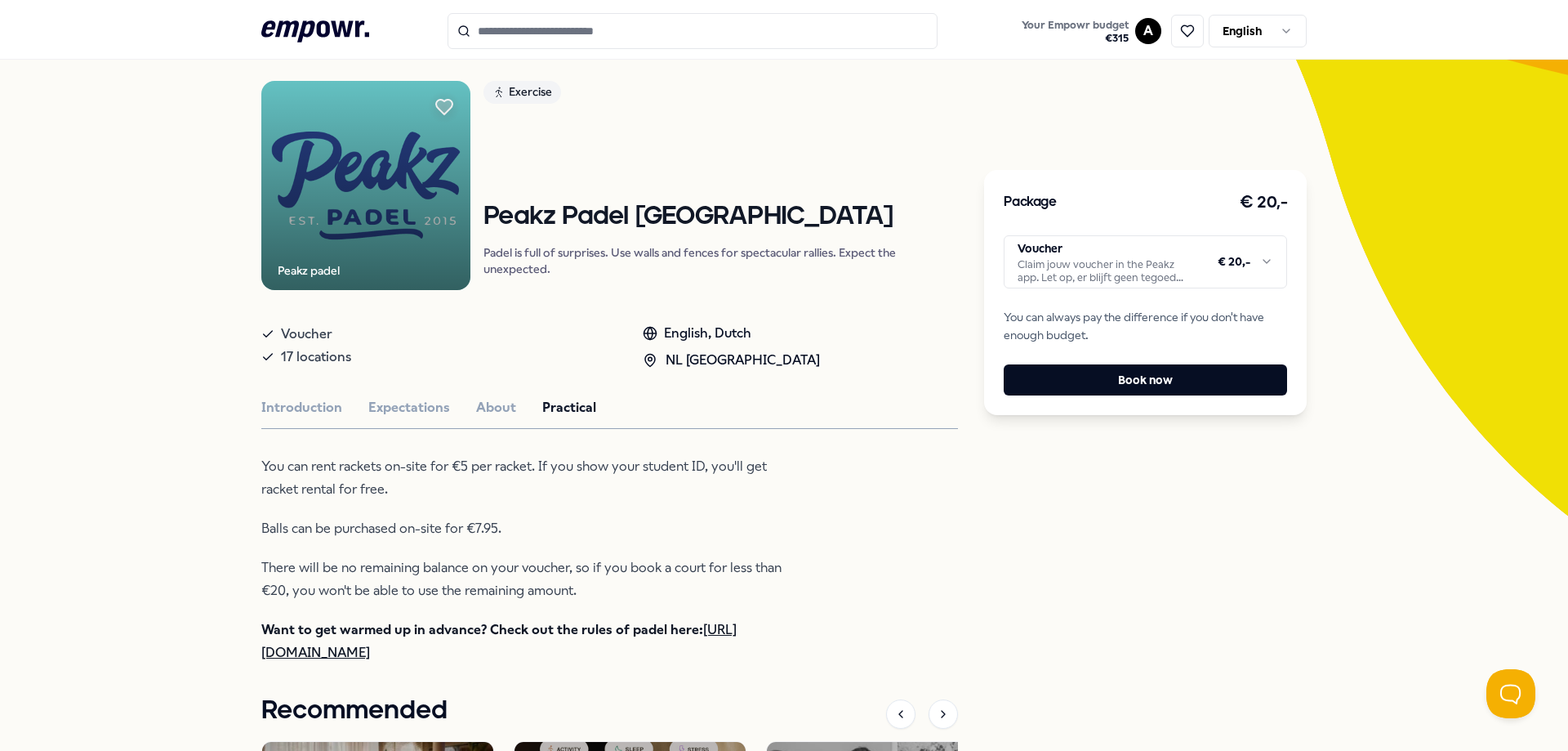
scroll to position [0, 0]
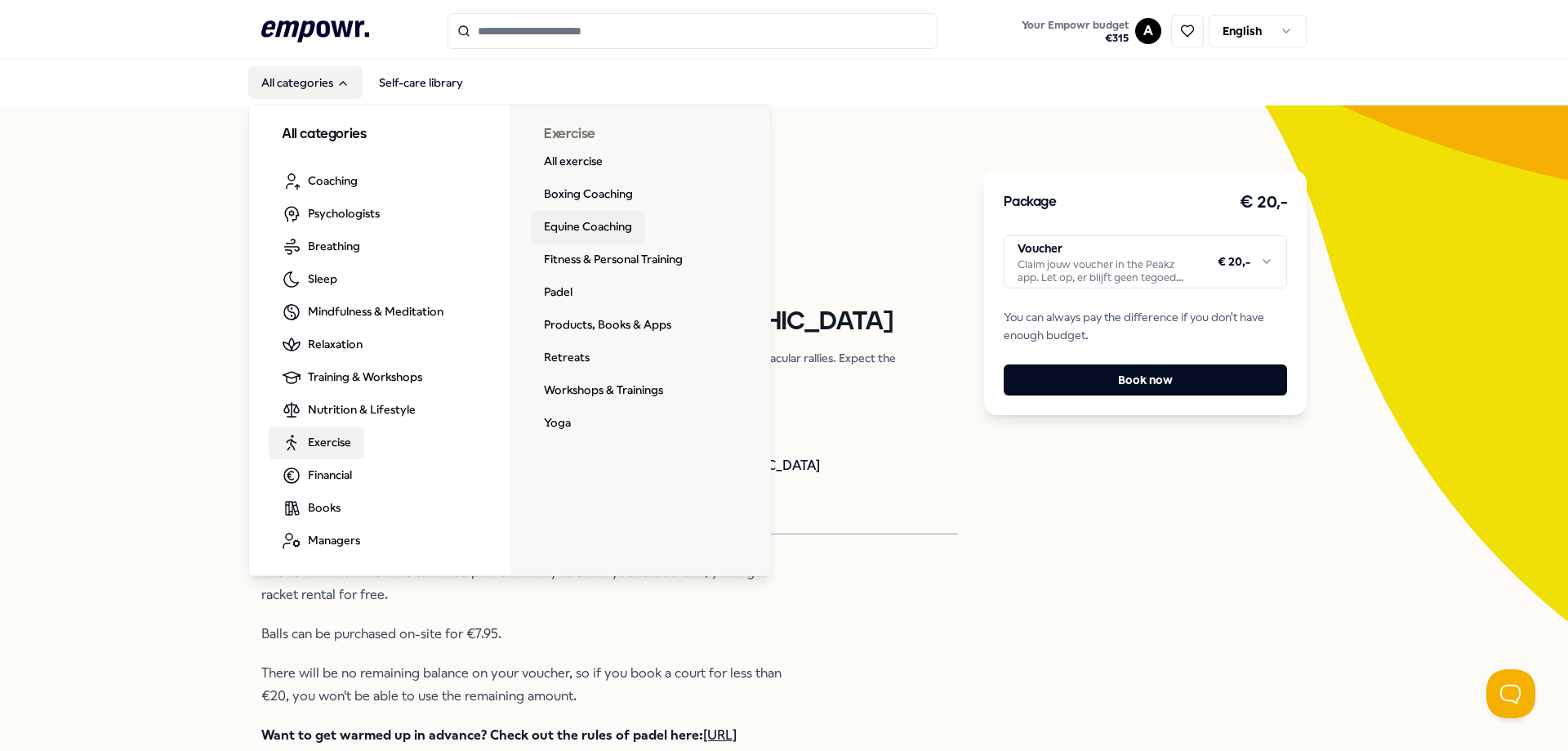
click at [570, 238] on link "Equine Coaching" at bounding box center [588, 226] width 114 height 33
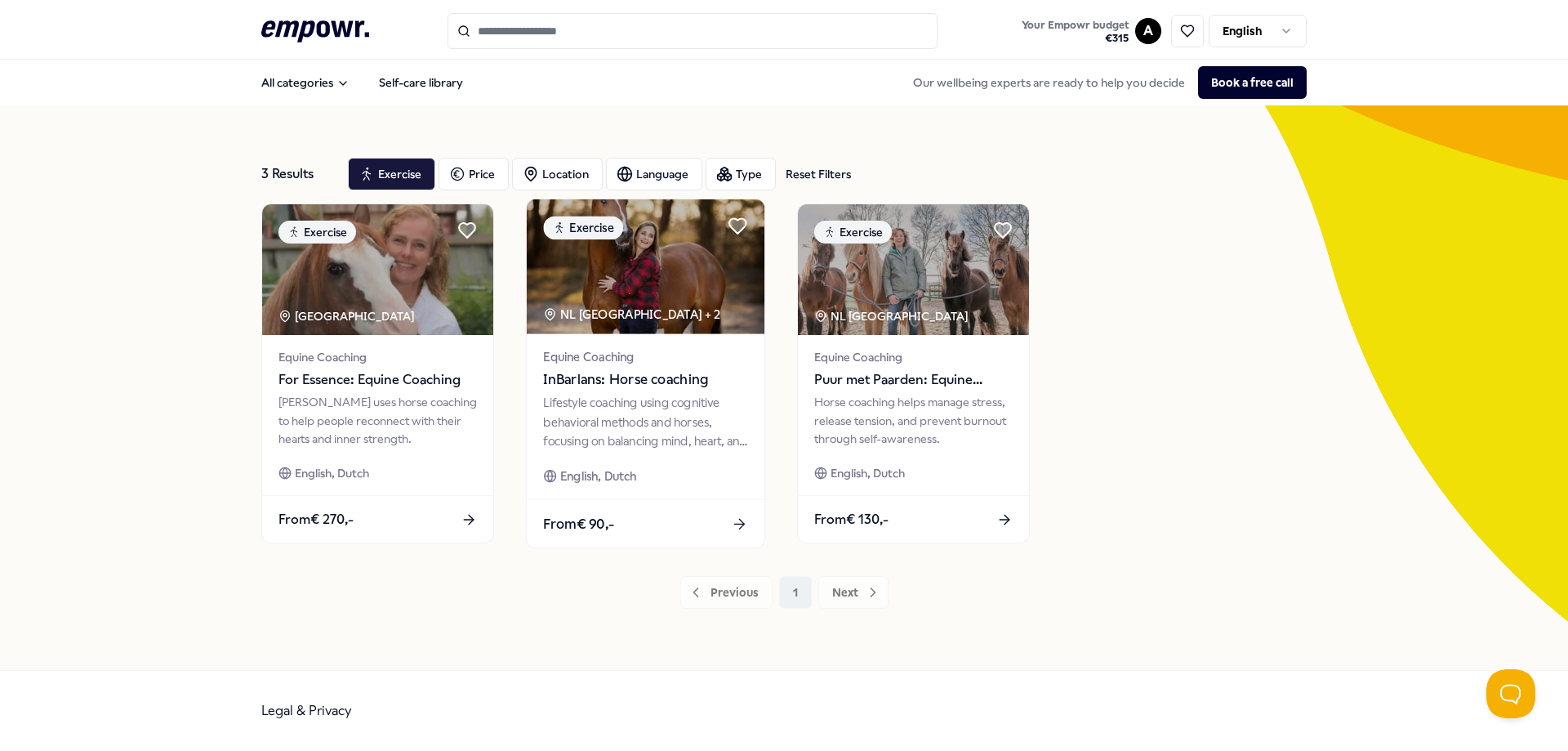
click at [638, 319] on div "NL [GEOGRAPHIC_DATA] + 2" at bounding box center [632, 314] width 177 height 18
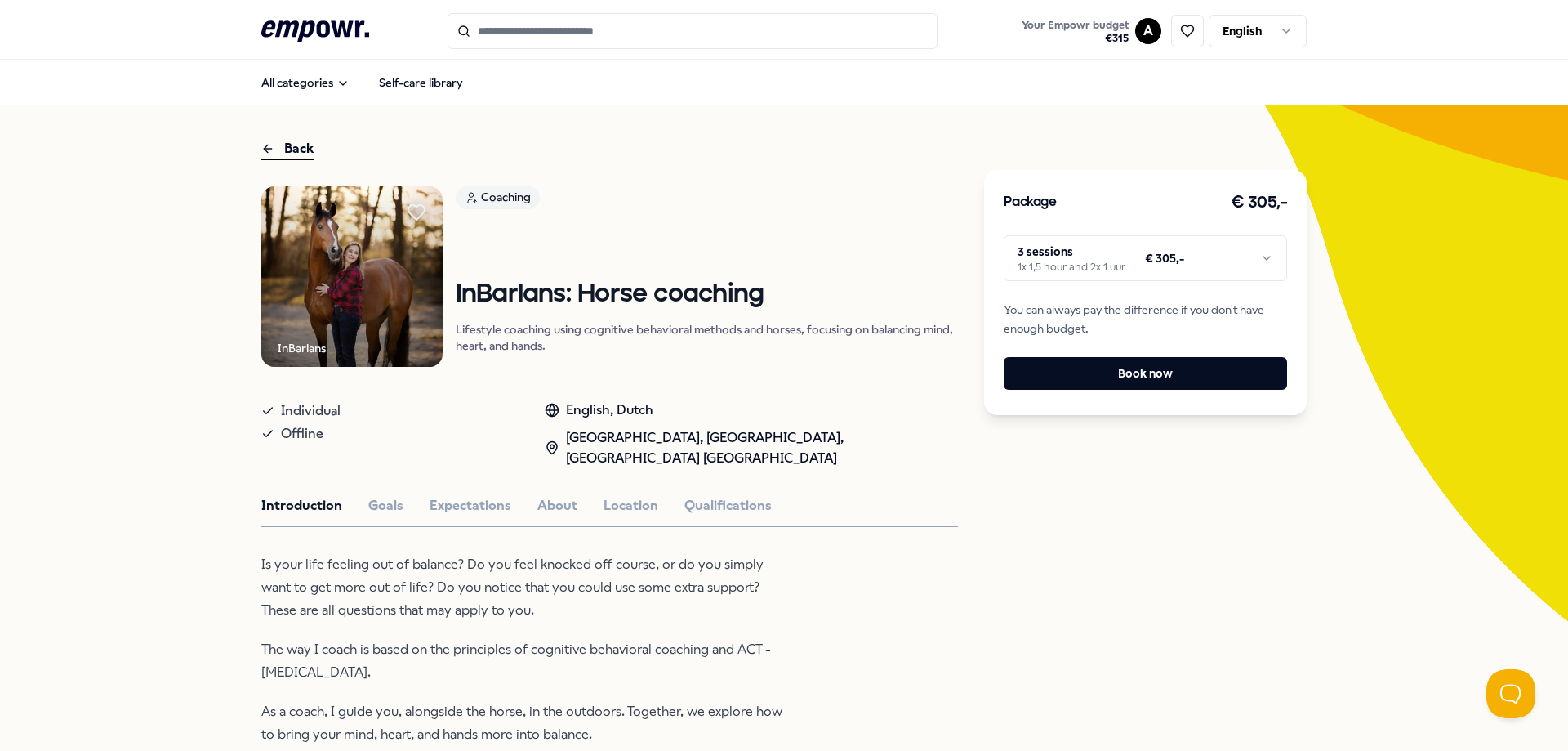
click at [1146, 261] on html ".empowr-logo_svg__cls-1{fill:#03032f} Your Empowr budget € 315 A English All ca…" at bounding box center [784, 375] width 1568 height 751
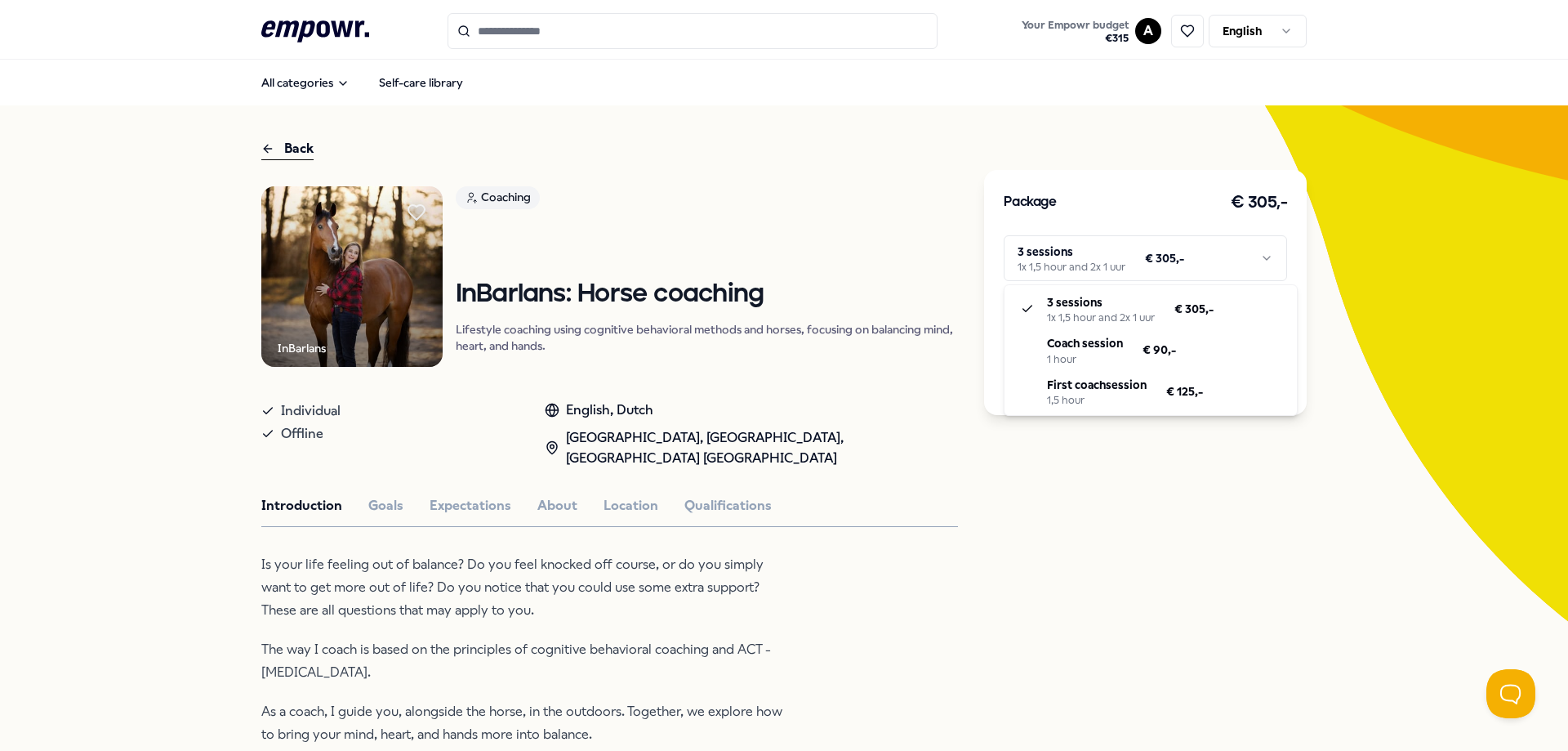
click at [301, 145] on html ".empowr-logo_svg__cls-1{fill:#03032f} Your Empowr budget € 315 A English All ca…" at bounding box center [784, 375] width 1568 height 751
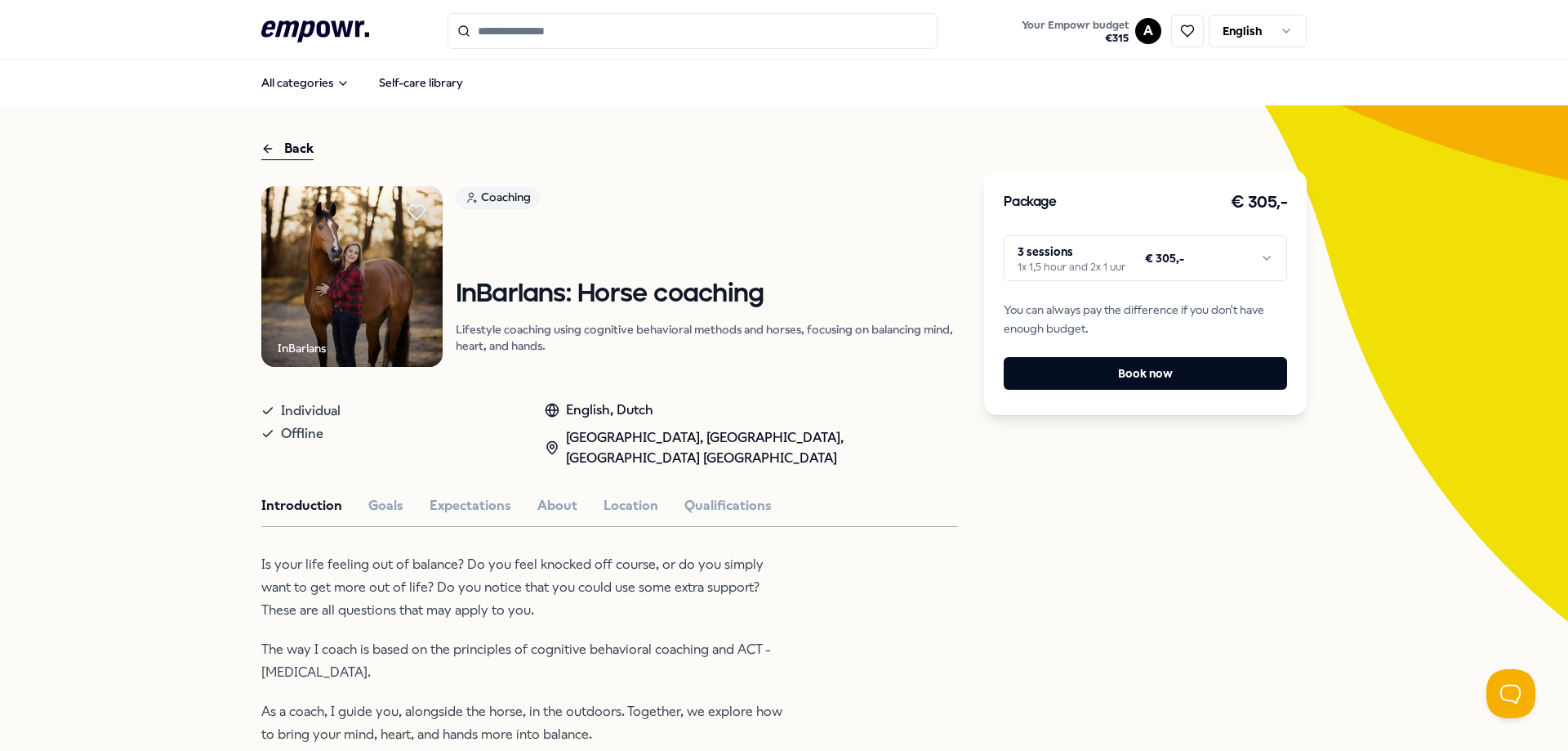
click at [297, 150] on div "Back" at bounding box center [287, 149] width 53 height 22
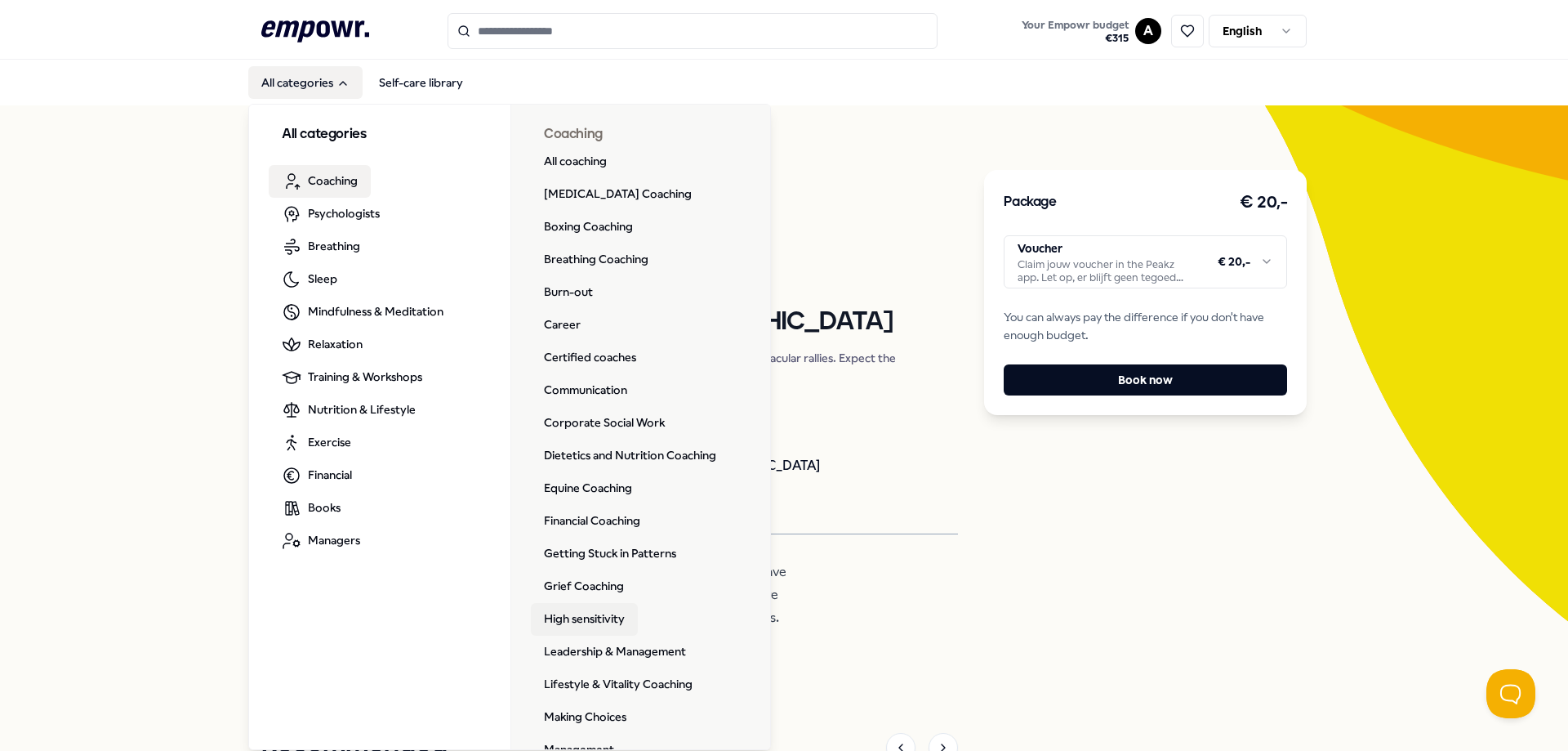
click at [600, 607] on link "High sensitivity" at bounding box center [585, 619] width 107 height 33
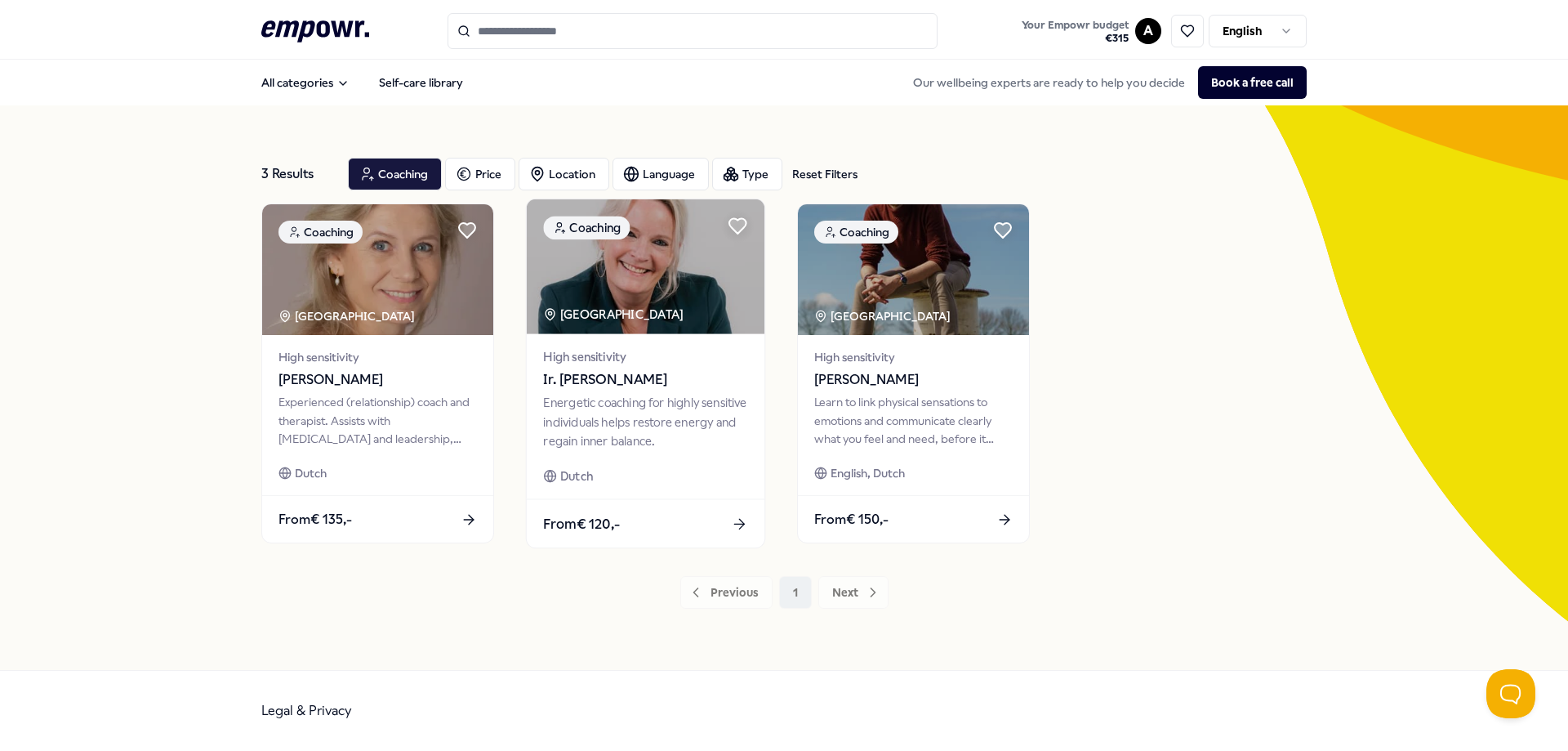
click at [607, 386] on span "Ir. [PERSON_NAME]" at bounding box center [645, 379] width 204 height 21
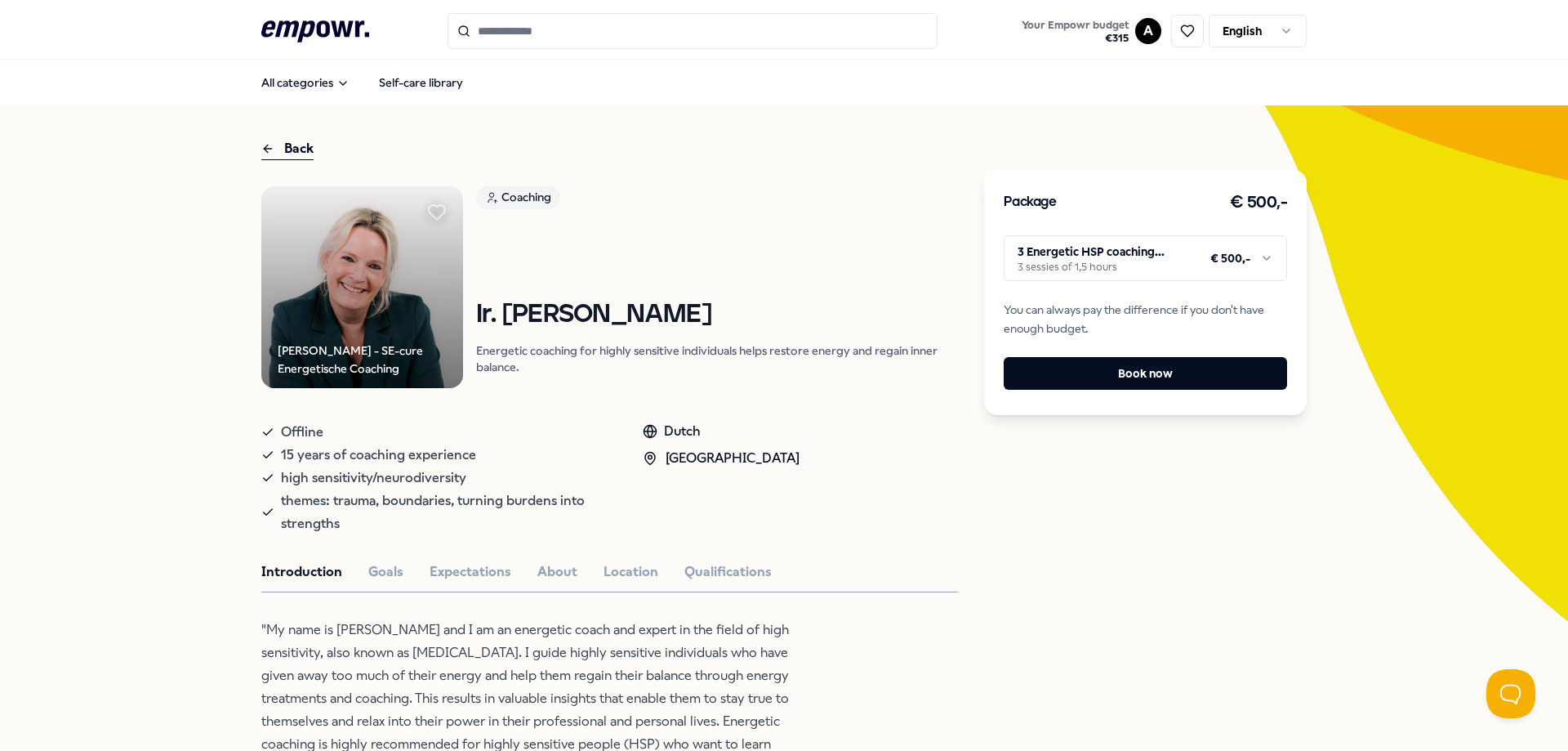
click at [1150, 261] on html ".empowr-logo_svg__cls-1{fill:#03032f} Your Empowr budget € 315 A English All ca…" at bounding box center [784, 375] width 1568 height 751
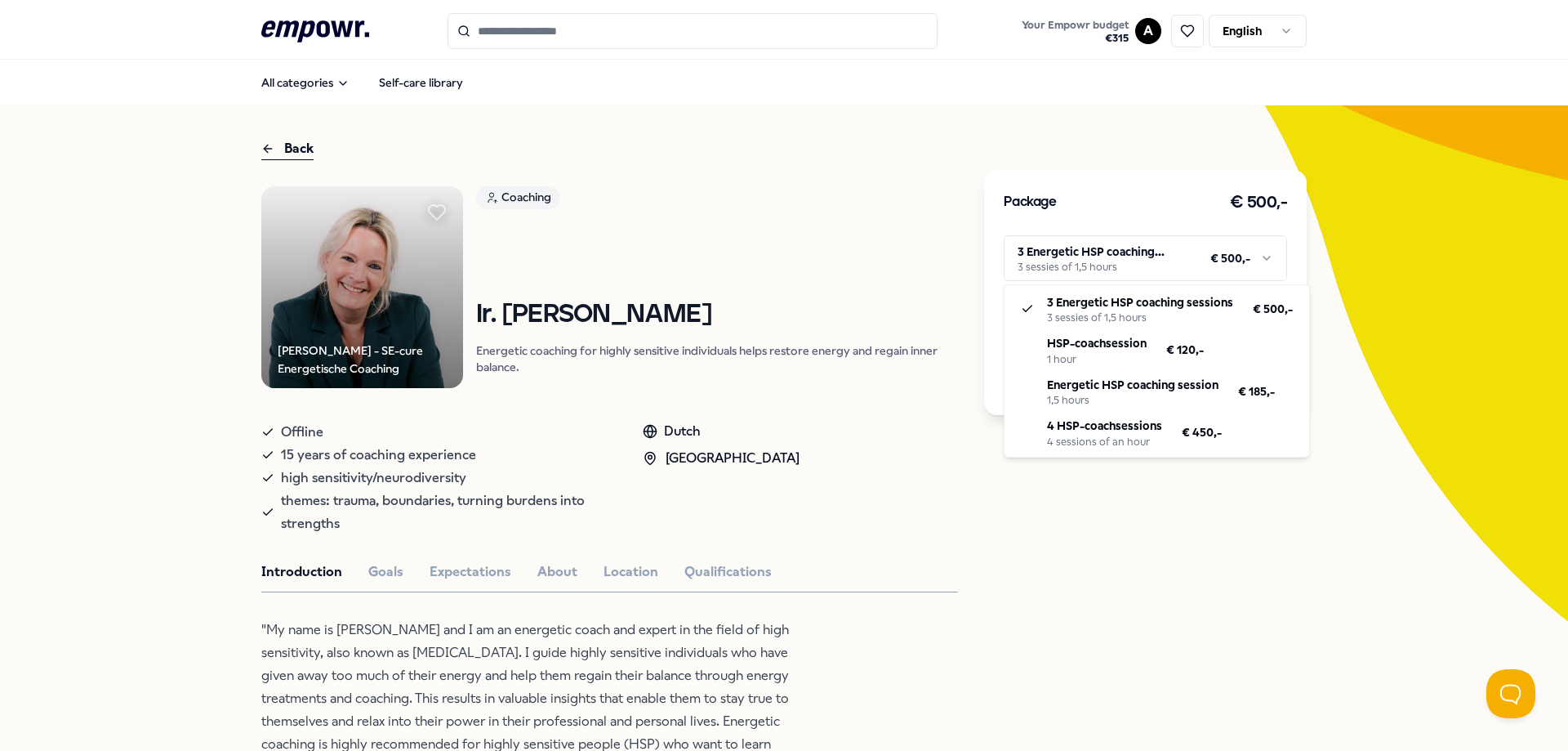
click at [268, 148] on html ".empowr-logo_svg__cls-1{fill:#03032f} Your Empowr budget € 315 A English All ca…" at bounding box center [784, 375] width 1568 height 751
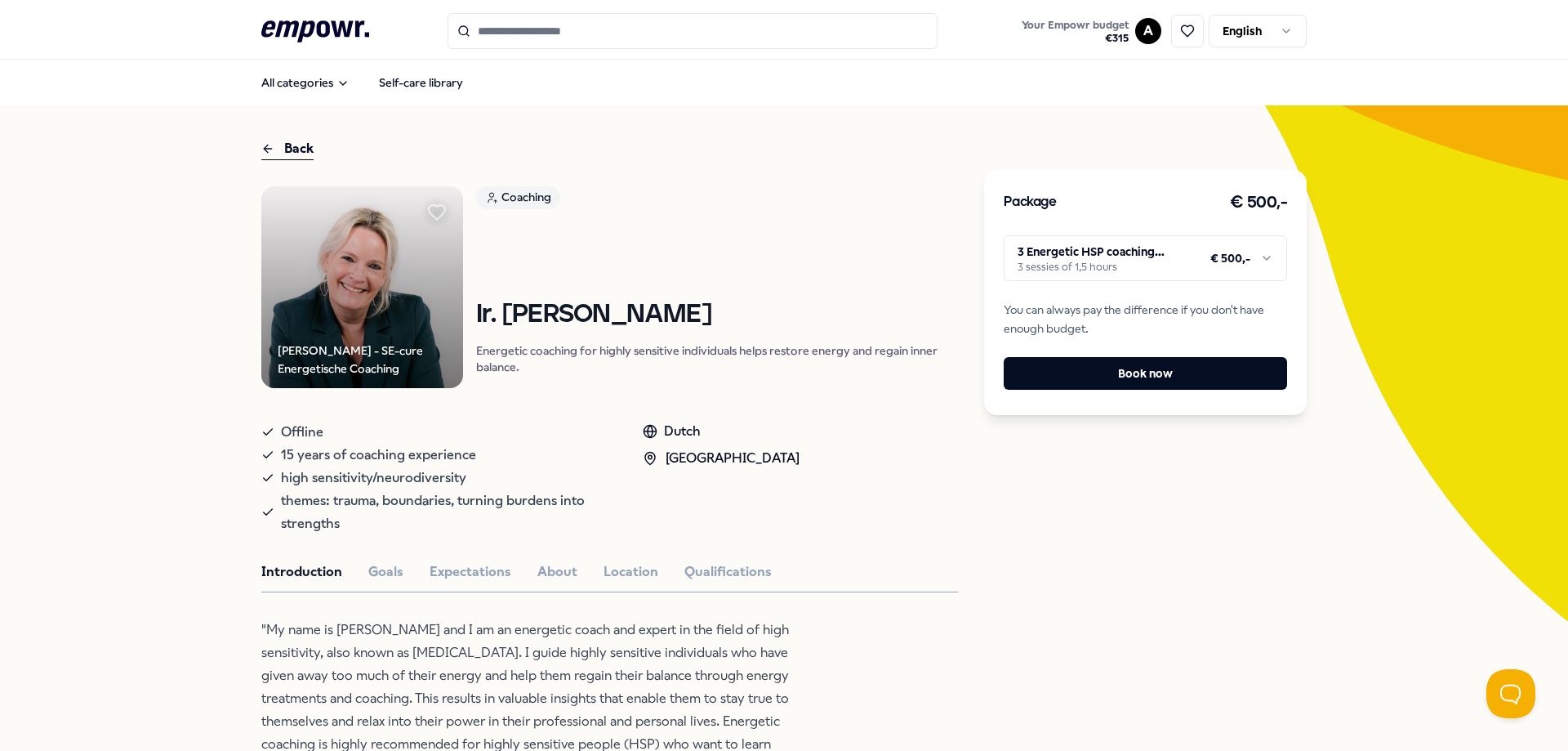
click at [276, 140] on div "Back" at bounding box center [287, 149] width 53 height 22
